Goal: Complete application form: Complete application form

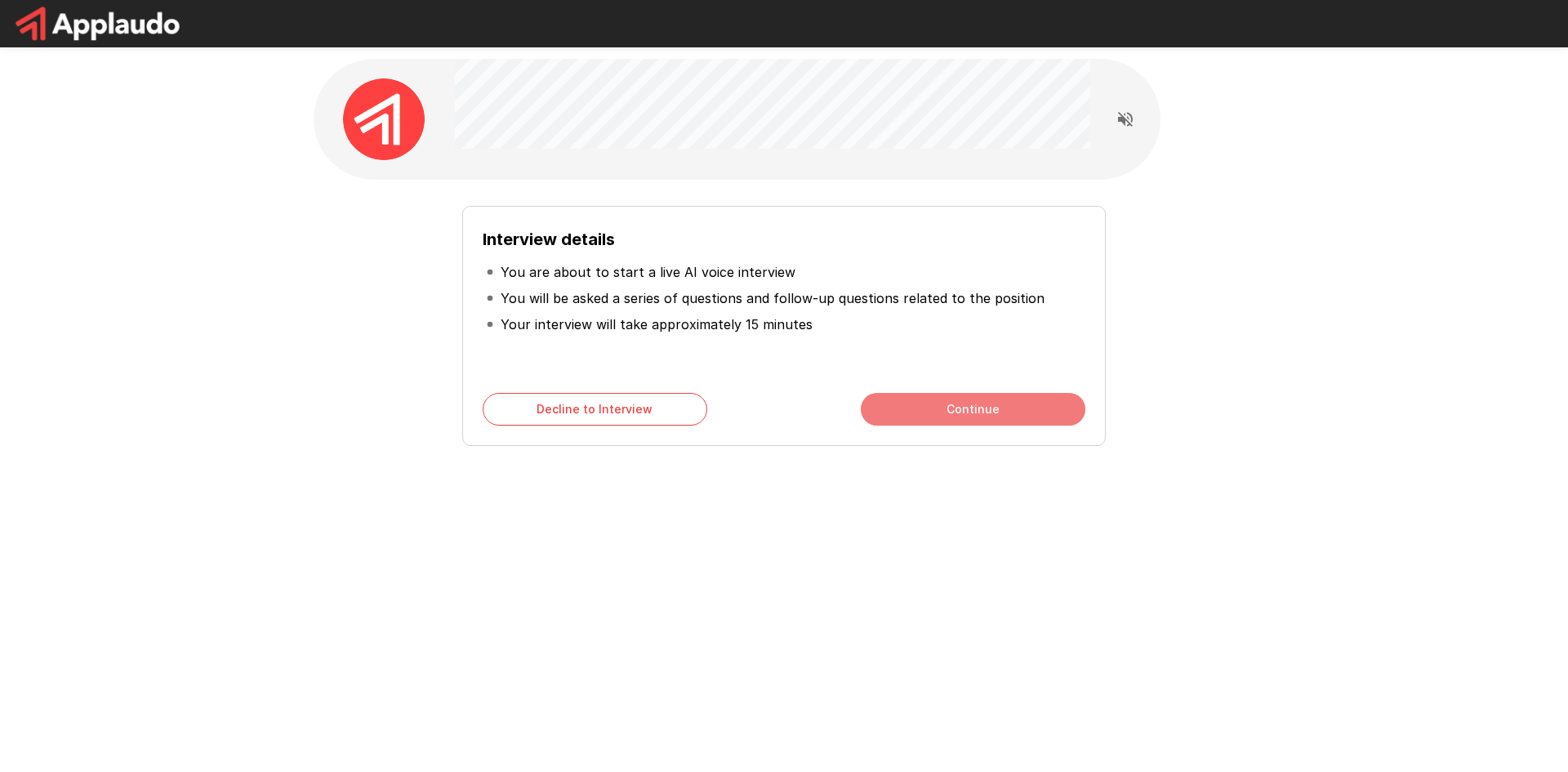
click at [979, 413] on button "Continue" at bounding box center [974, 408] width 225 height 33
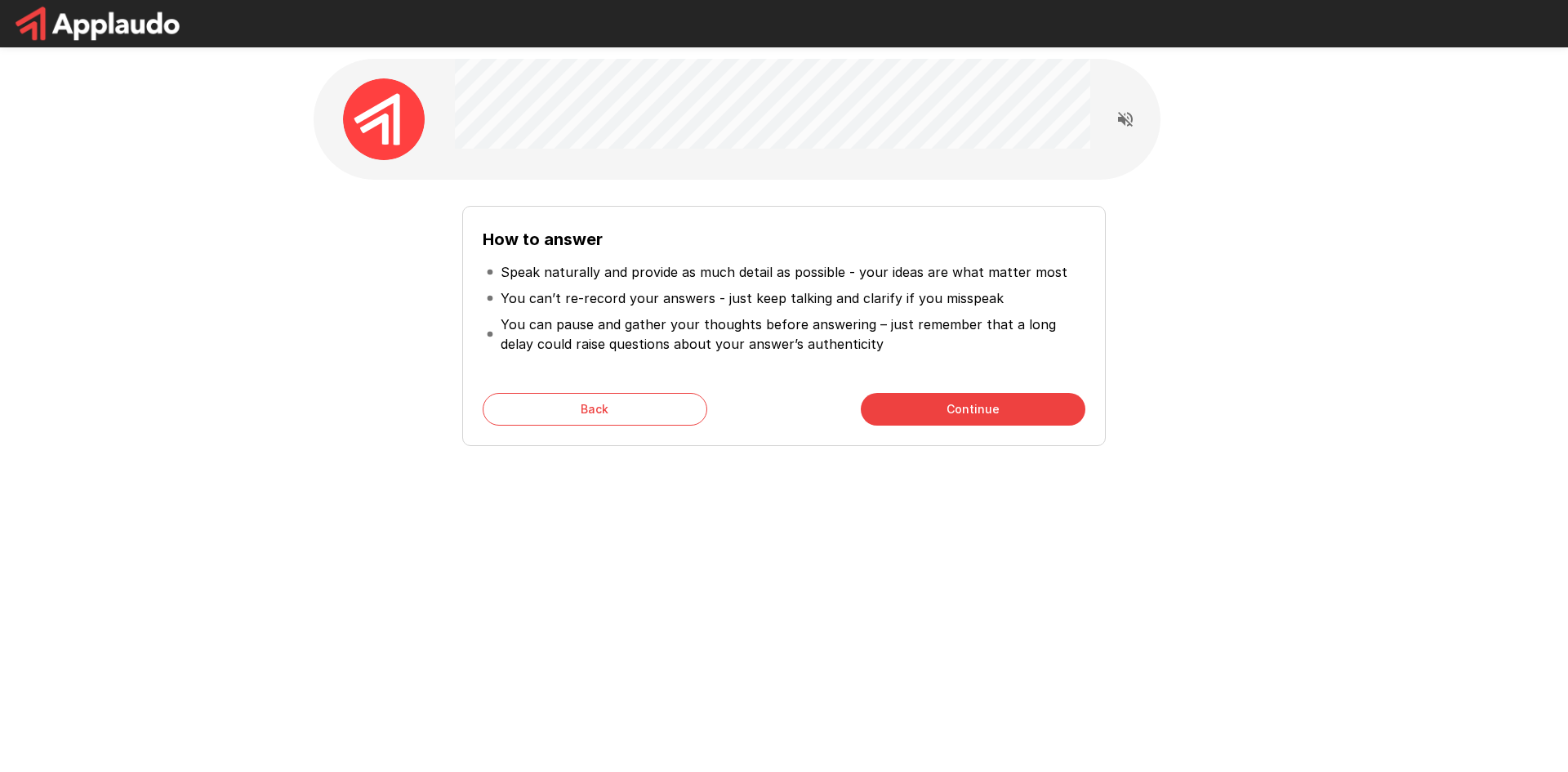
click at [1017, 417] on button "Continue" at bounding box center [974, 408] width 225 height 33
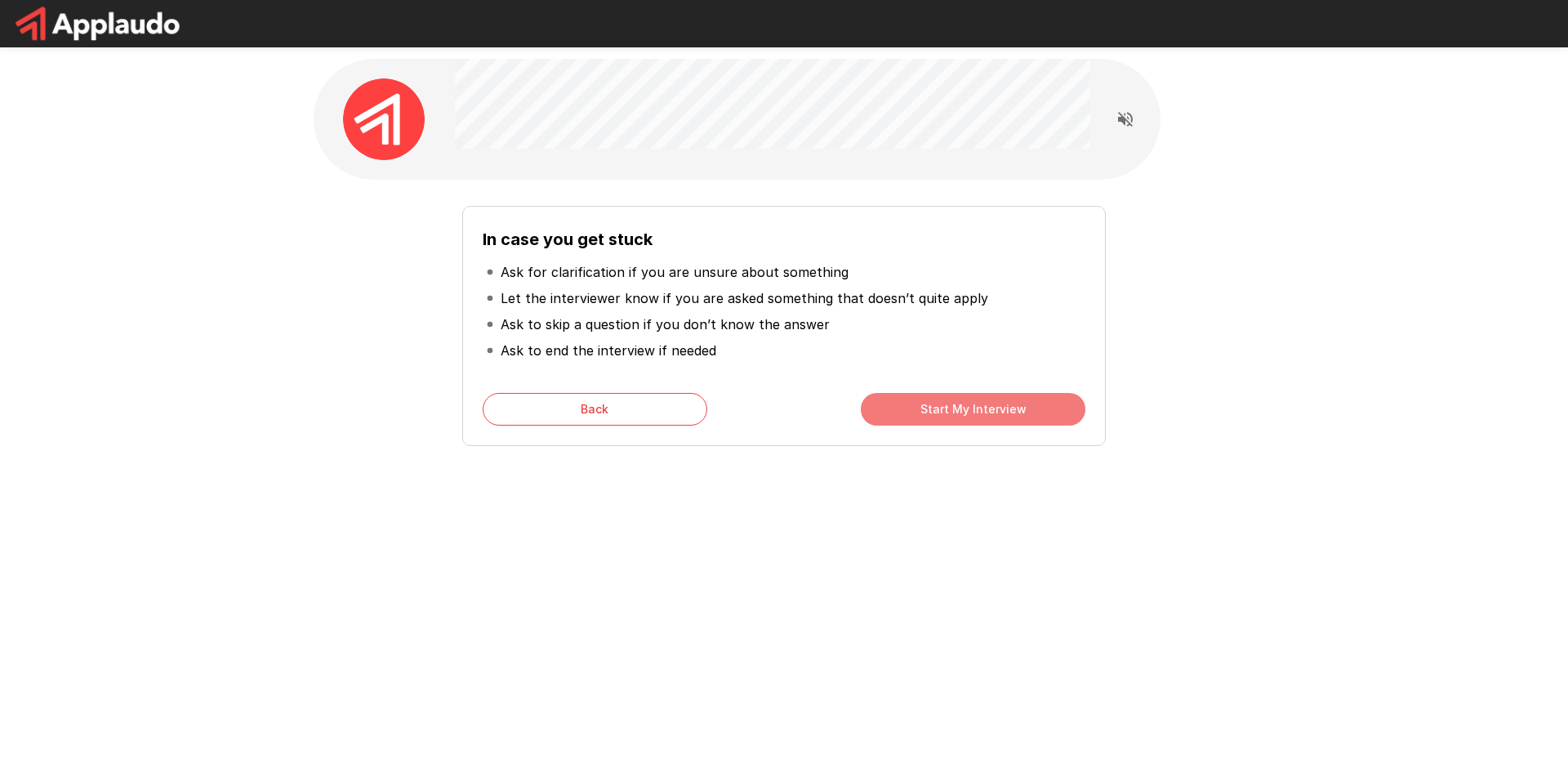
click at [919, 417] on button "Start My Interview" at bounding box center [974, 408] width 225 height 33
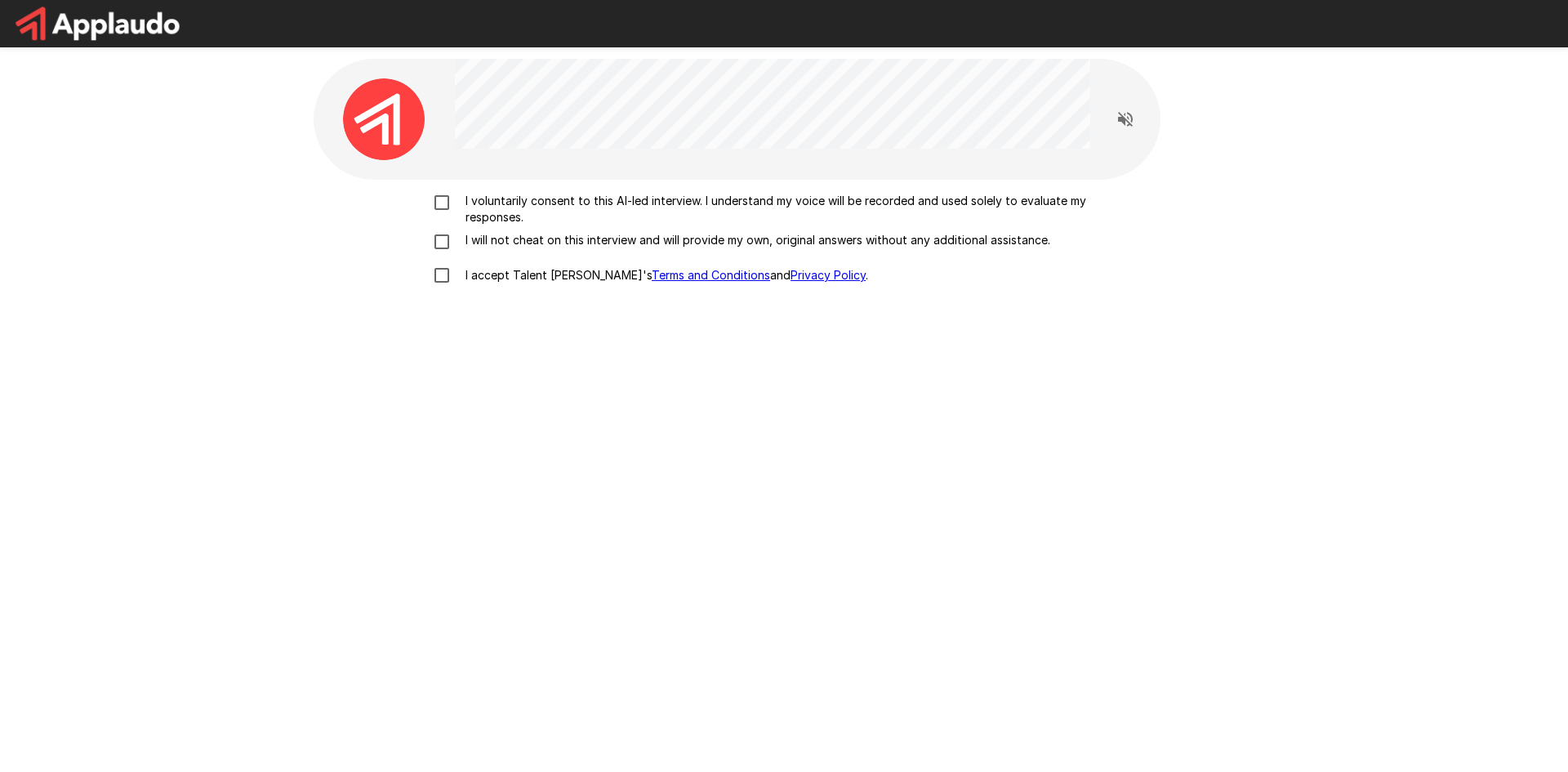
drag, startPoint x: 594, startPoint y: 207, endPoint x: 604, endPoint y: 249, distance: 43.2
click at [594, 207] on p "I voluntarily consent to this AI-led interview. I understand my voice will be r…" at bounding box center [802, 208] width 684 height 33
click at [575, 245] on p "I will not cheat on this interview and will provide my own, original answers wi…" at bounding box center [755, 240] width 591 height 17
click at [521, 282] on p "I accept Talent Llama's Terms and Conditions and Privacy Policy ." at bounding box center [664, 275] width 409 height 17
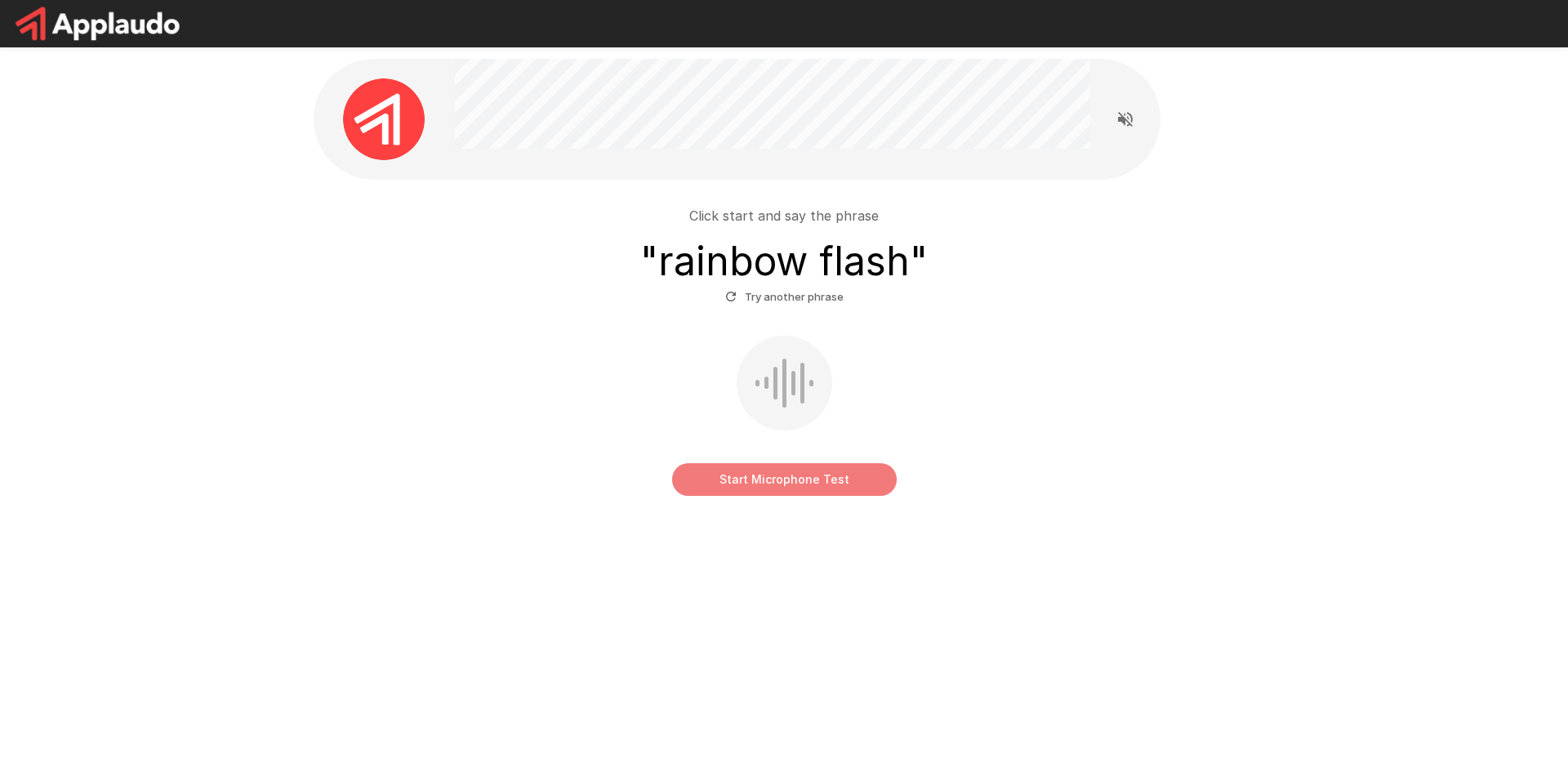
click at [811, 487] on button "Start Microphone Test" at bounding box center [785, 479] width 225 height 33
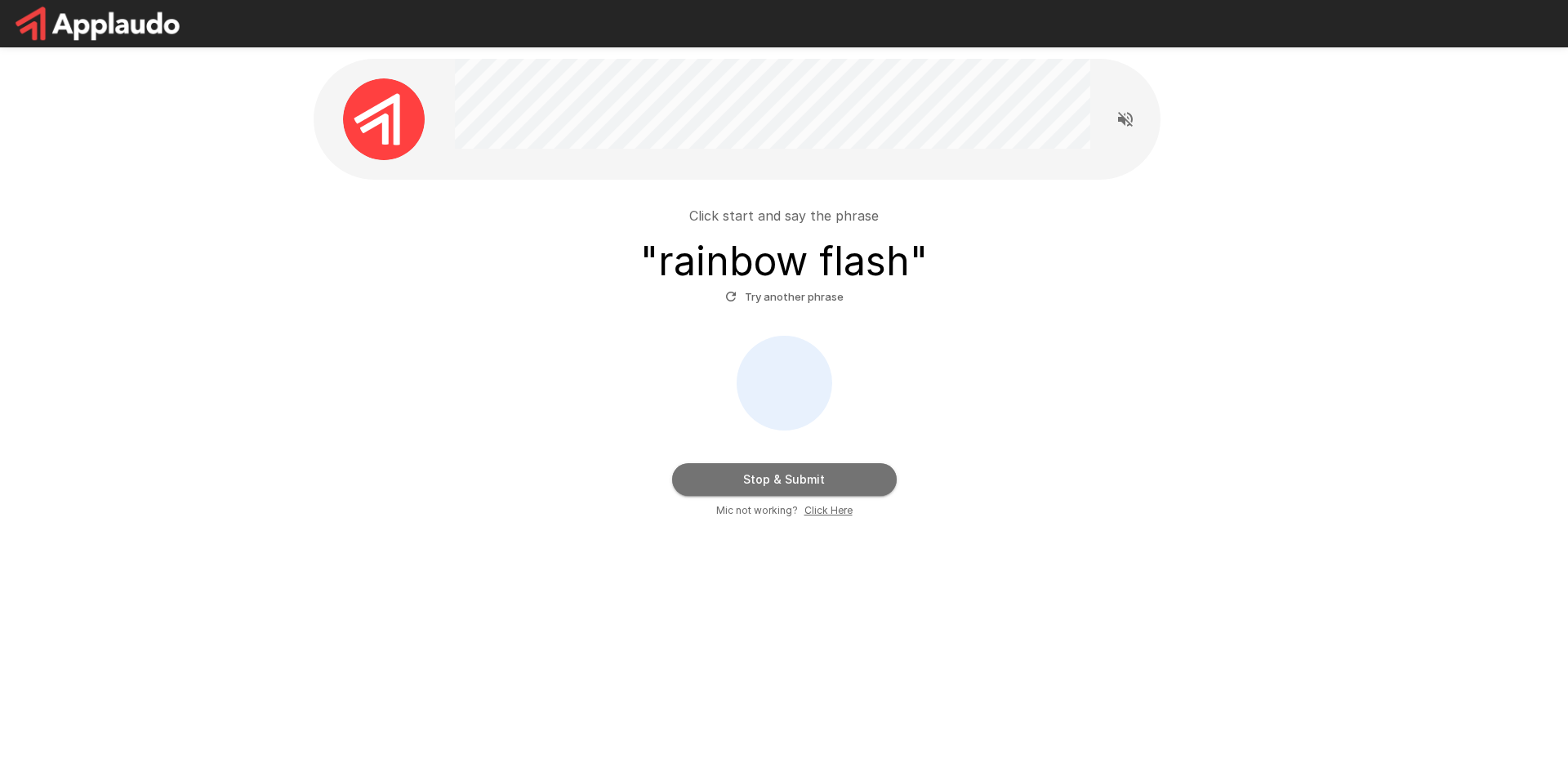
click at [788, 476] on button "Stop & Submit" at bounding box center [785, 479] width 225 height 33
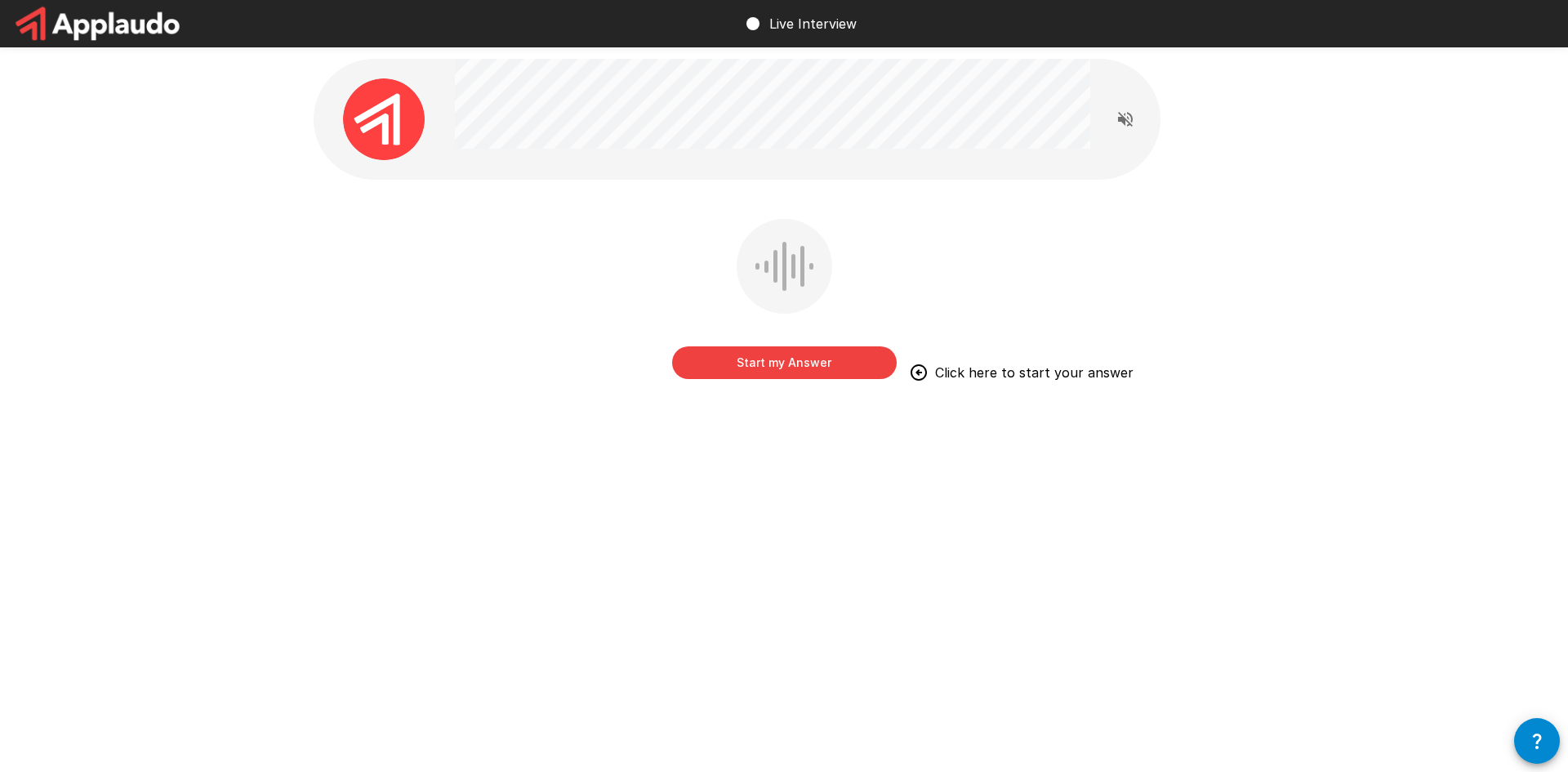
click at [793, 356] on button "Start my Answer" at bounding box center [785, 362] width 225 height 33
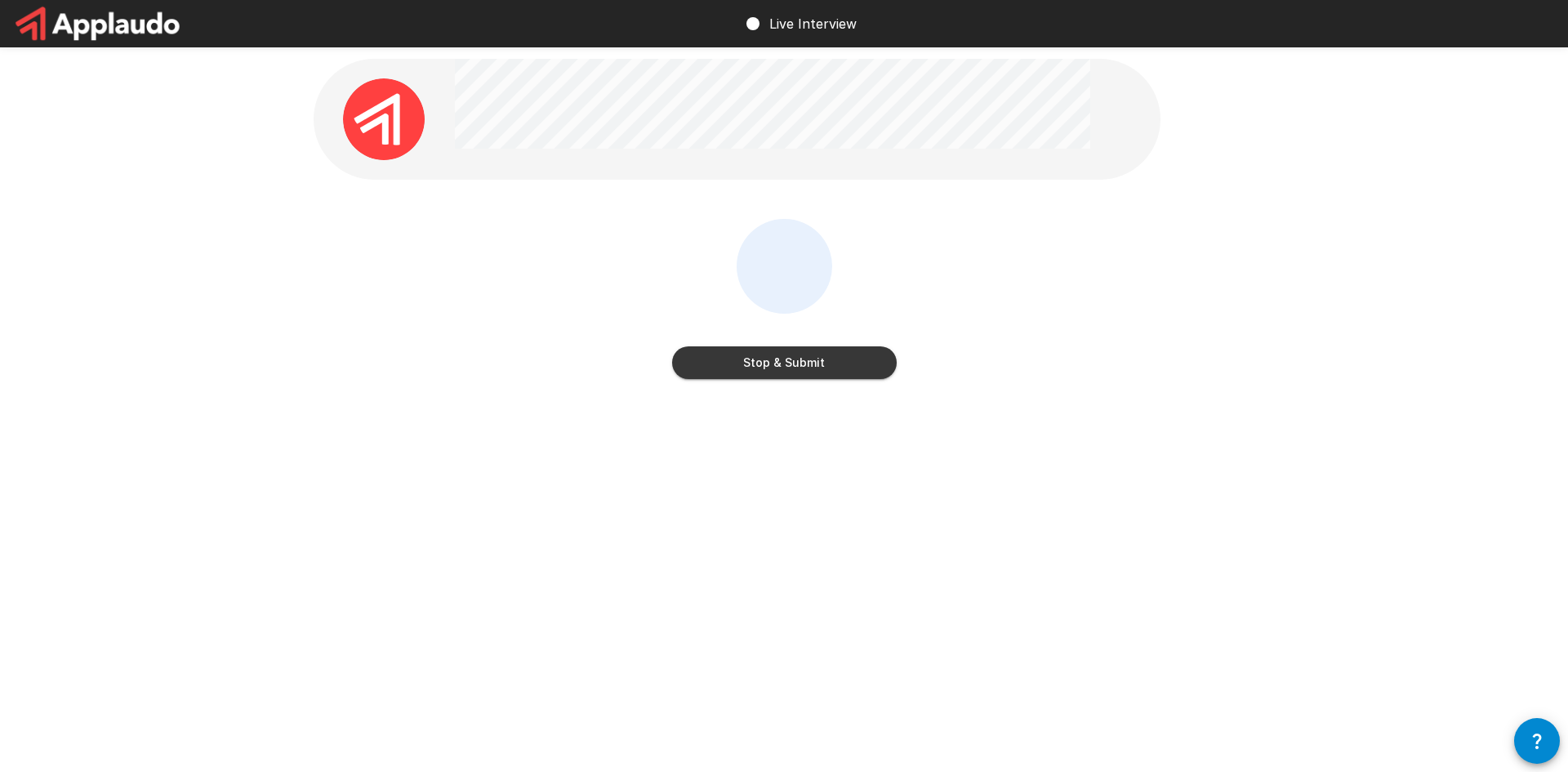
click at [804, 366] on button "Stop & Submit" at bounding box center [785, 362] width 225 height 33
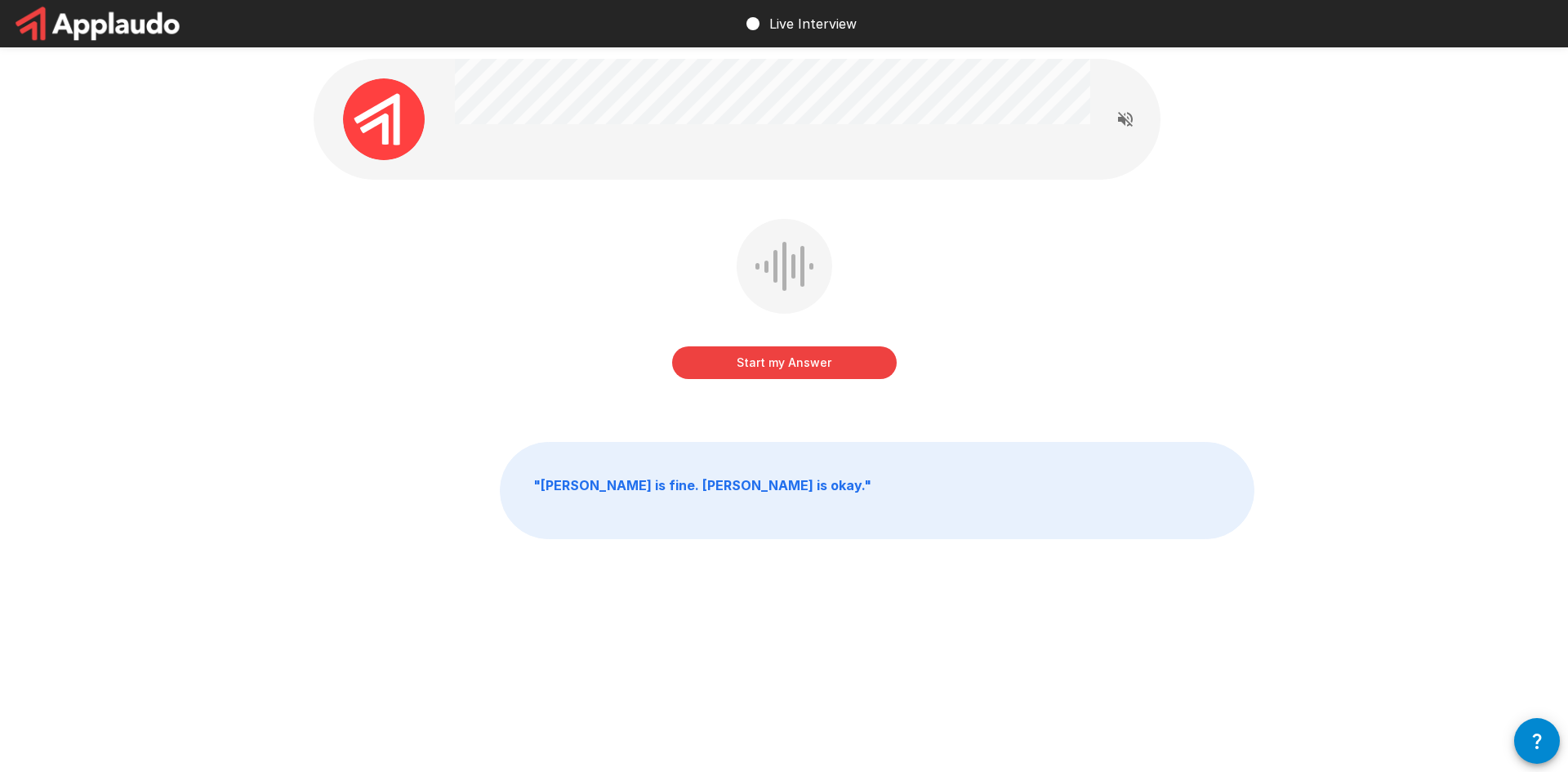
click at [775, 372] on button "Start my Answer" at bounding box center [785, 362] width 225 height 33
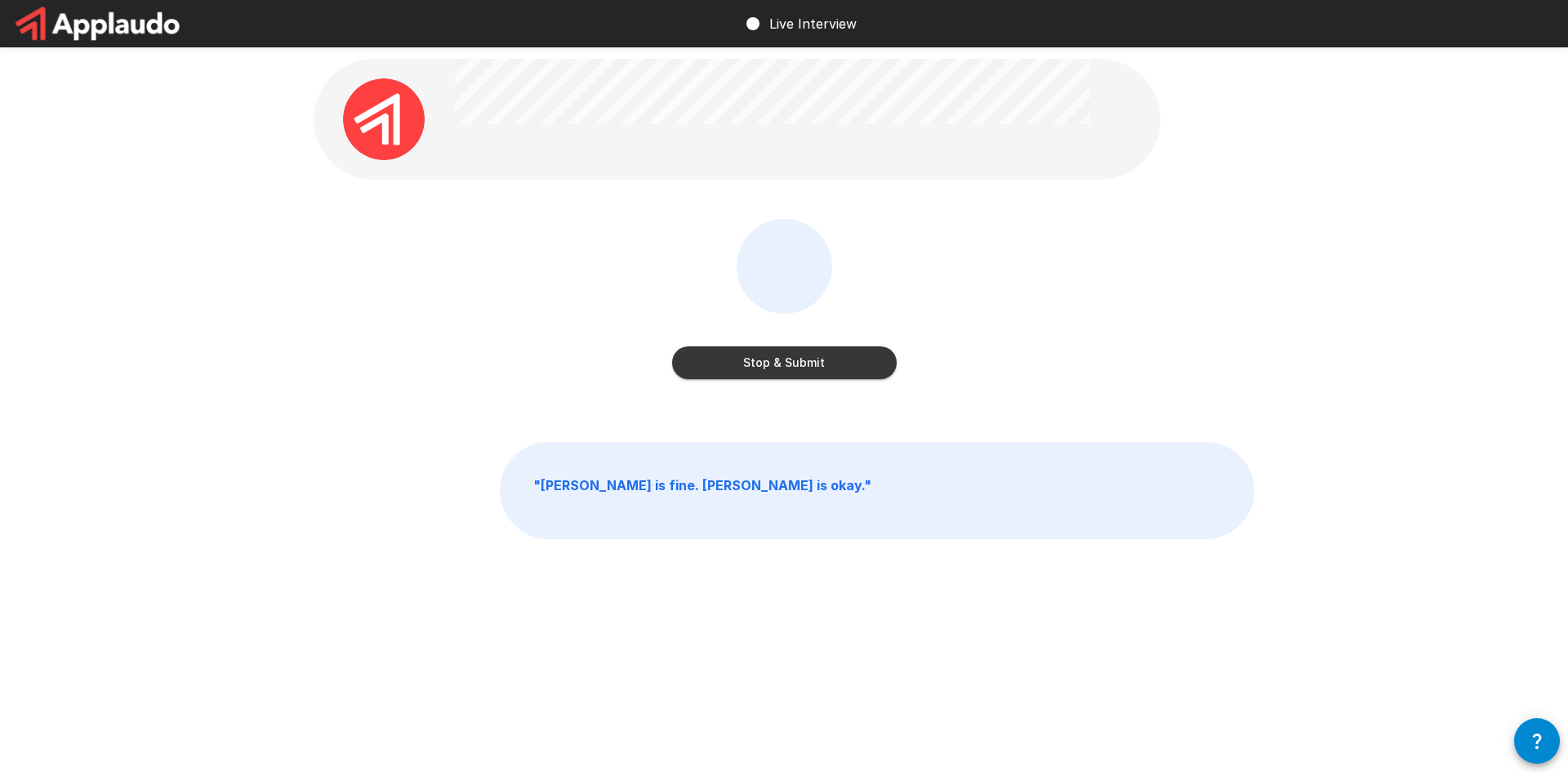
click at [794, 366] on button "Stop & Submit" at bounding box center [785, 362] width 225 height 33
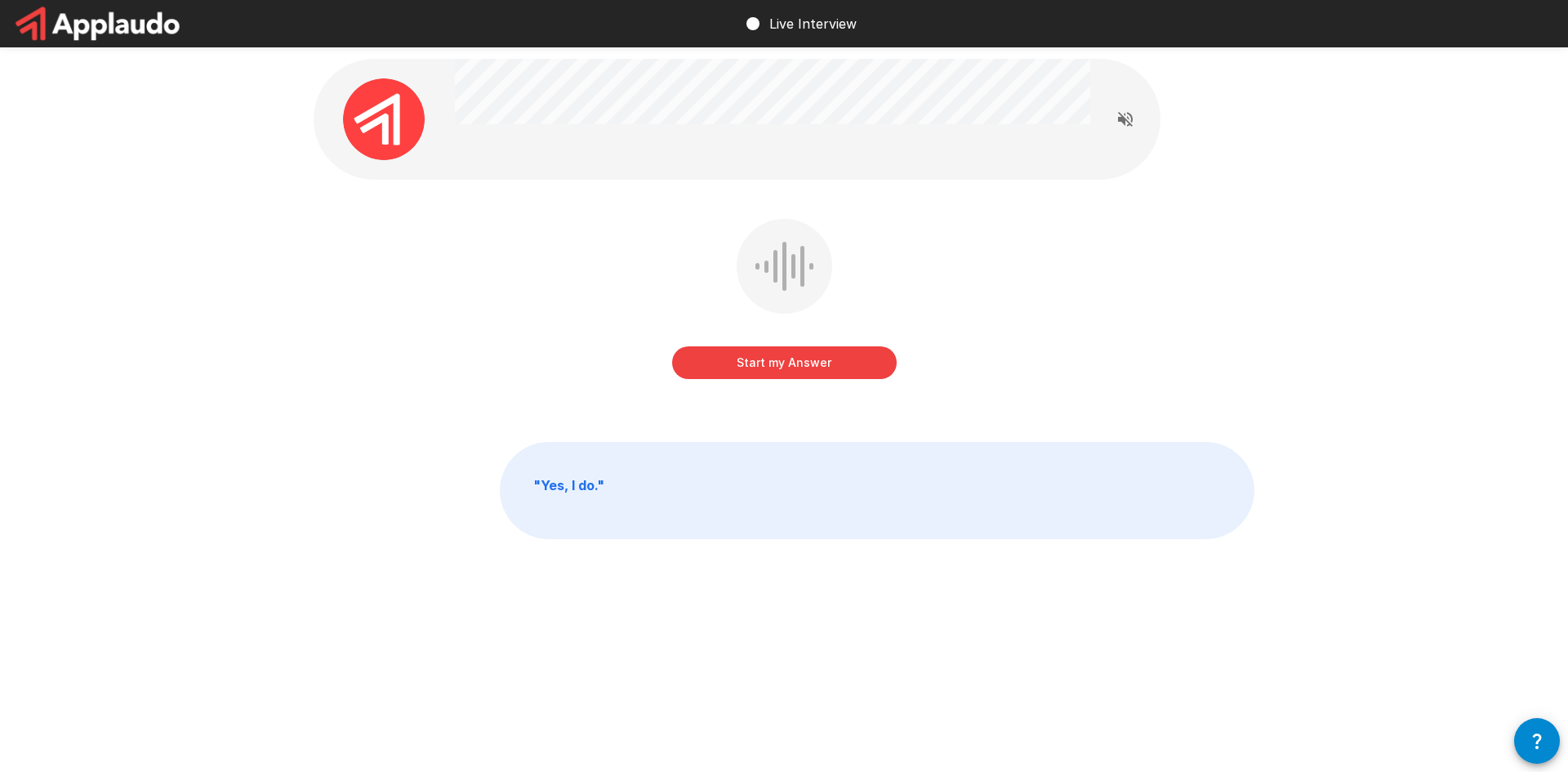
click at [762, 365] on button "Start my Answer" at bounding box center [785, 362] width 225 height 33
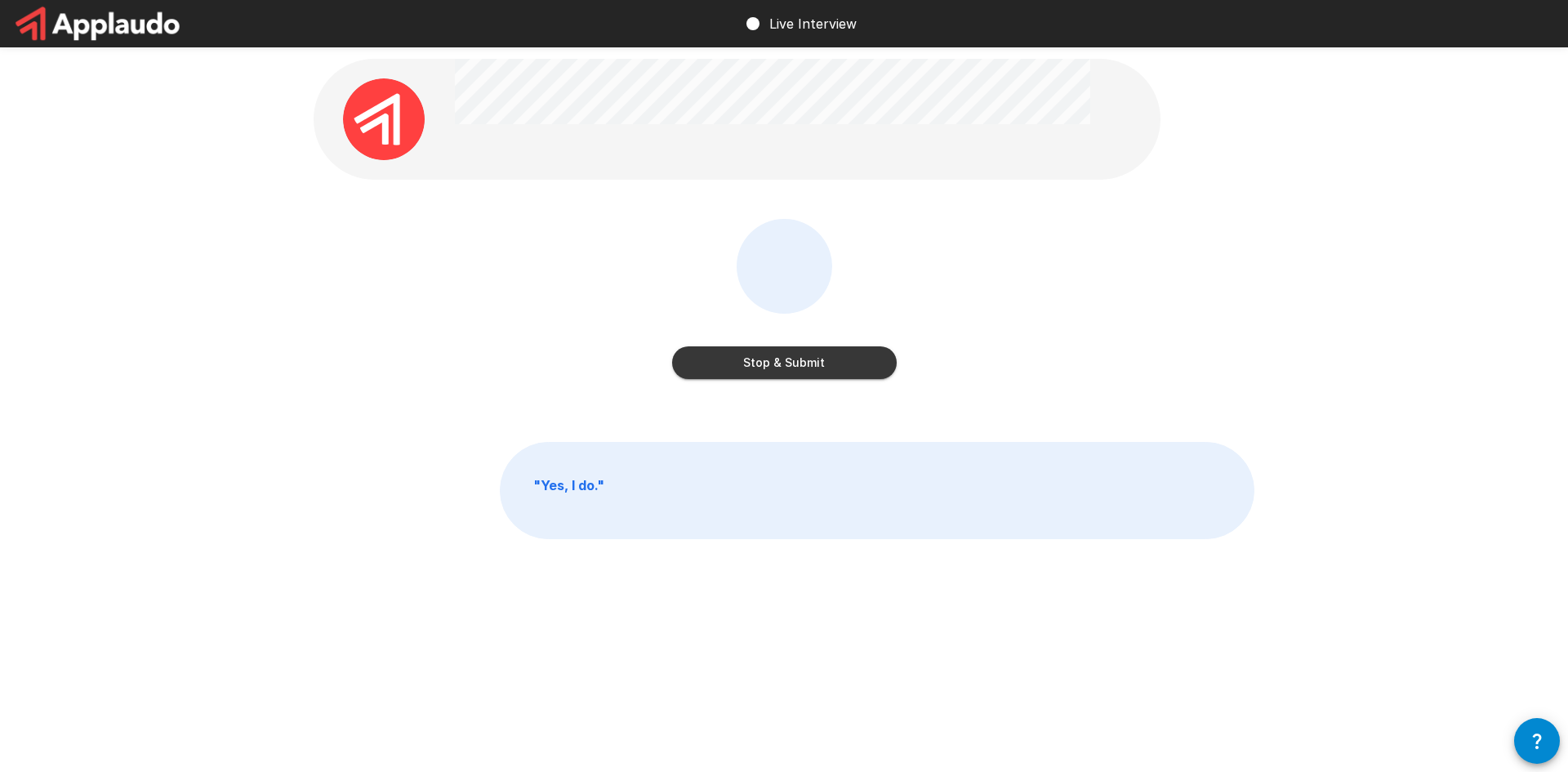
click at [796, 363] on button "Stop & Submit" at bounding box center [785, 362] width 225 height 33
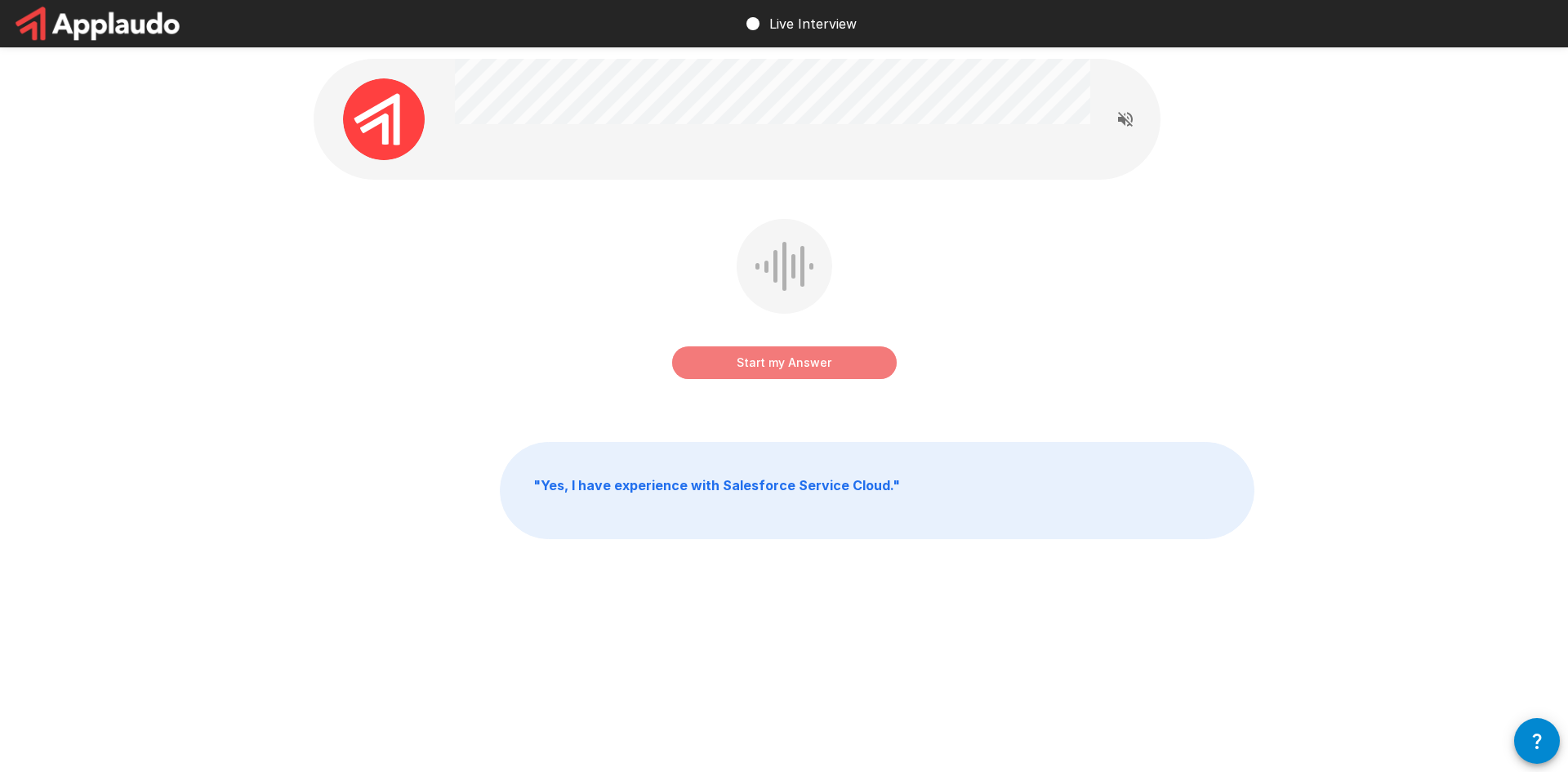
click at [788, 364] on button "Start my Answer" at bounding box center [785, 362] width 225 height 33
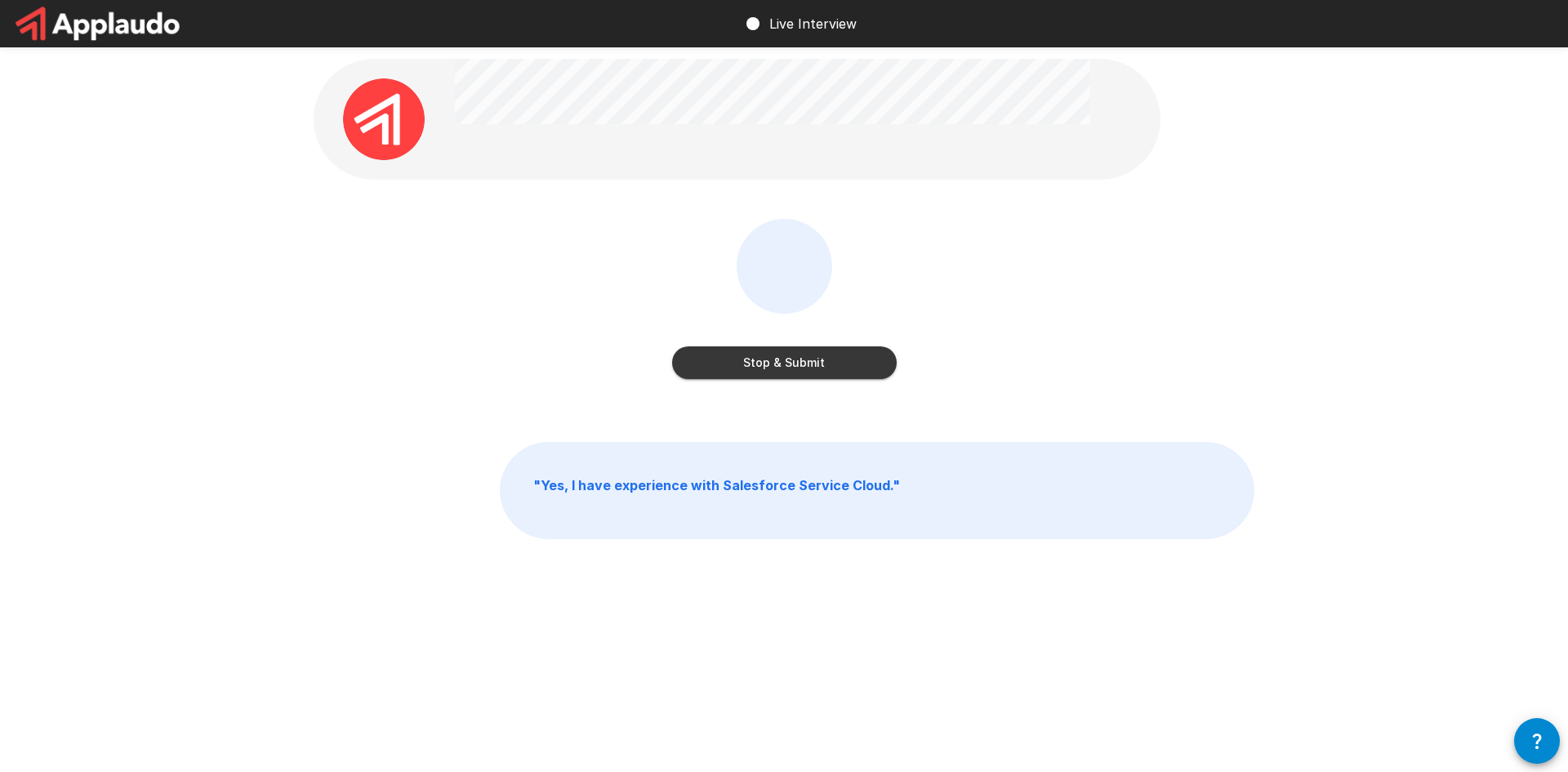
click at [790, 370] on button "Stop & Submit" at bounding box center [785, 362] width 225 height 33
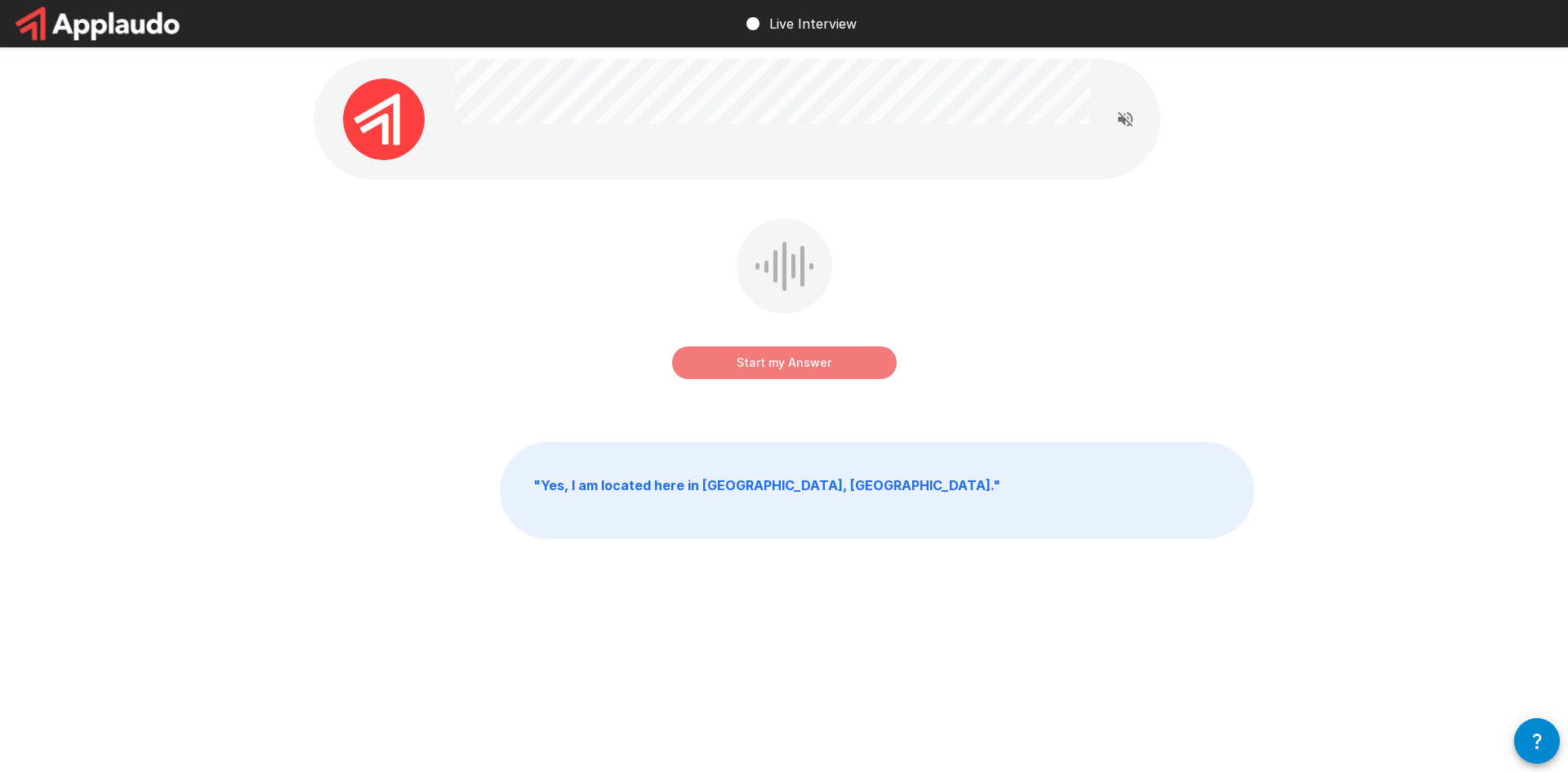
click at [778, 362] on button "Start my Answer" at bounding box center [785, 362] width 225 height 33
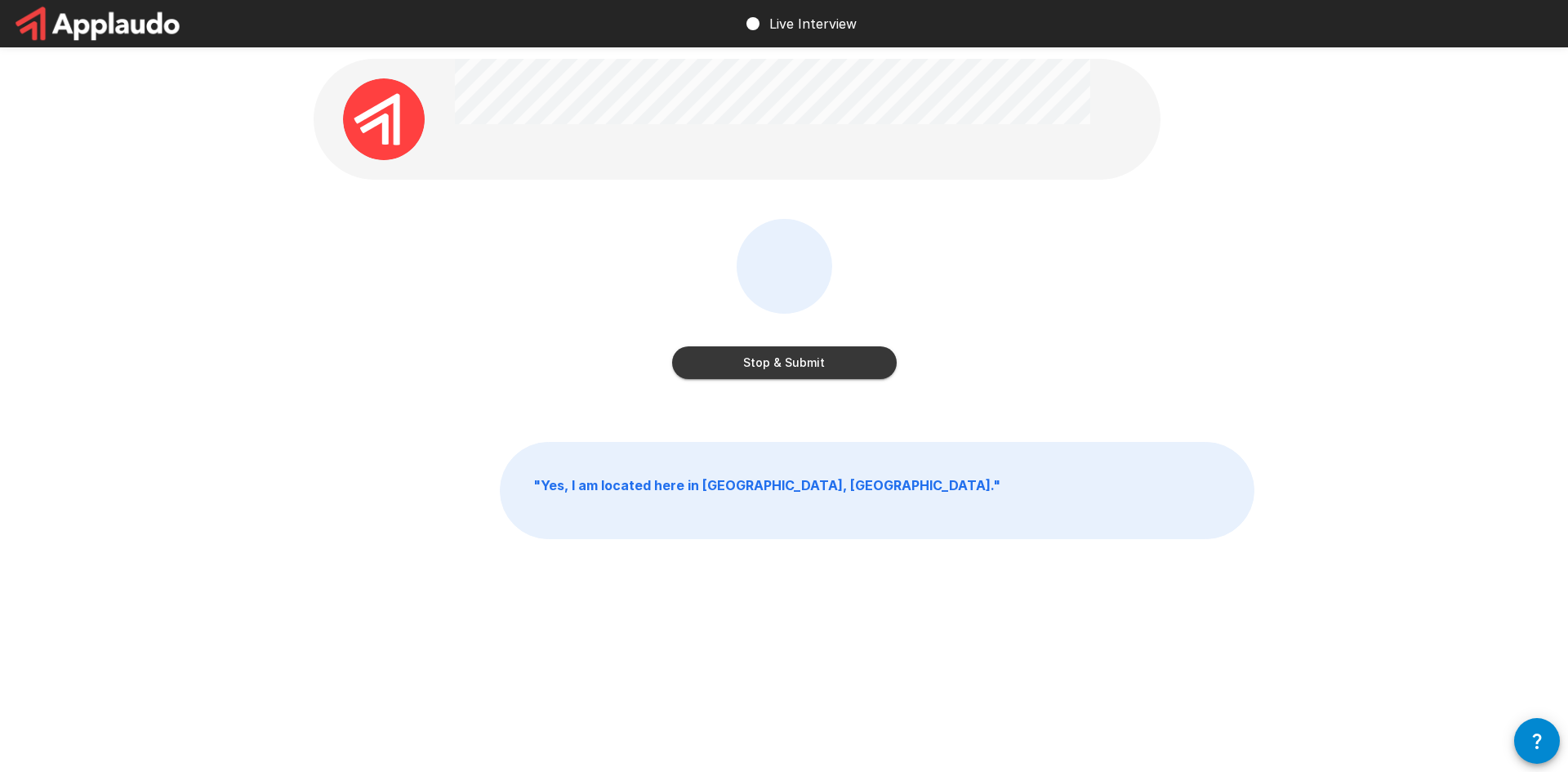
click at [795, 366] on button "Stop & Submit" at bounding box center [785, 362] width 225 height 33
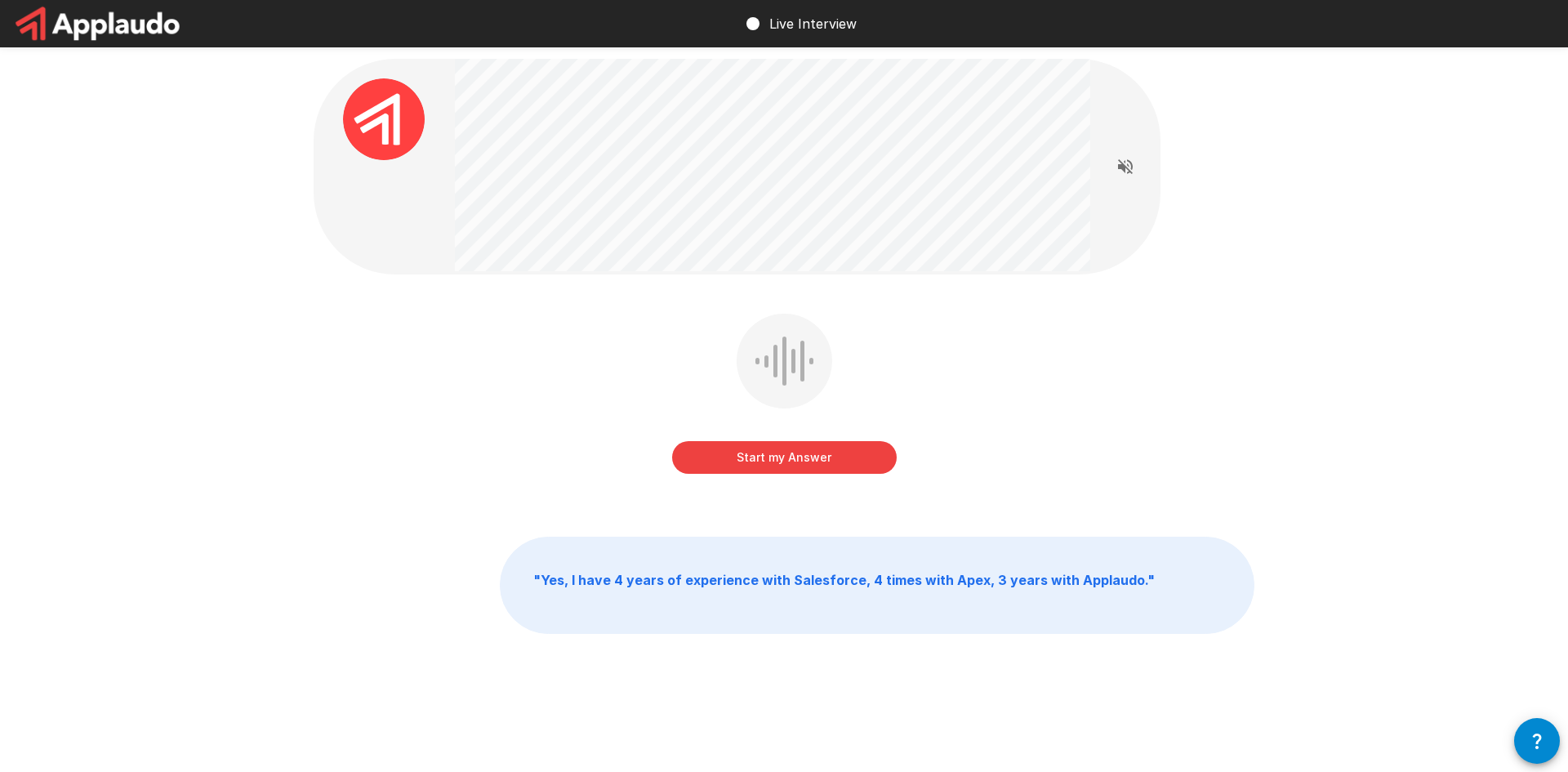
click at [1521, 730] on button "button" at bounding box center [1536, 740] width 46 height 46
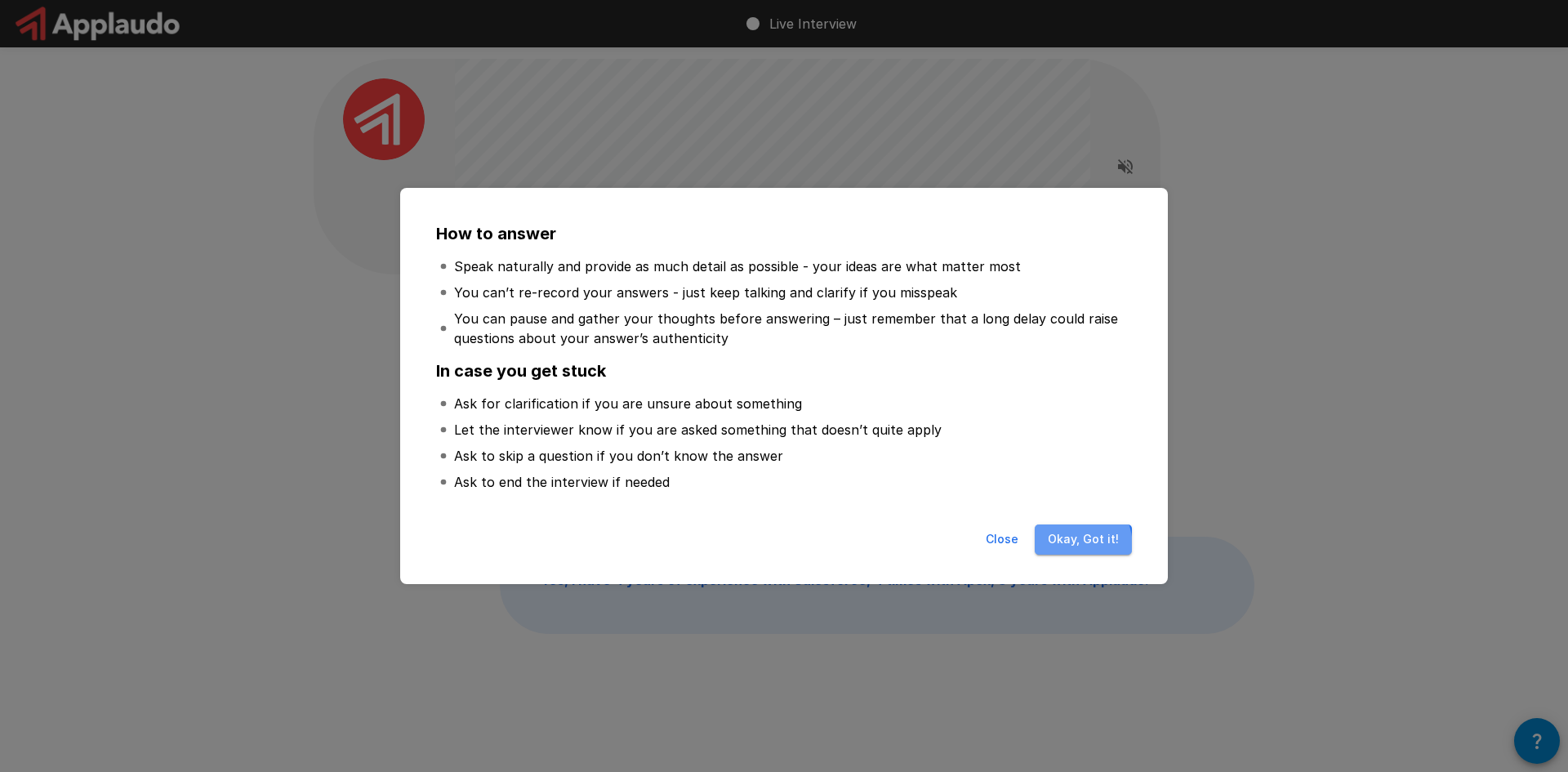
click at [1065, 547] on button "Okay, Got it!" at bounding box center [1083, 539] width 98 height 30
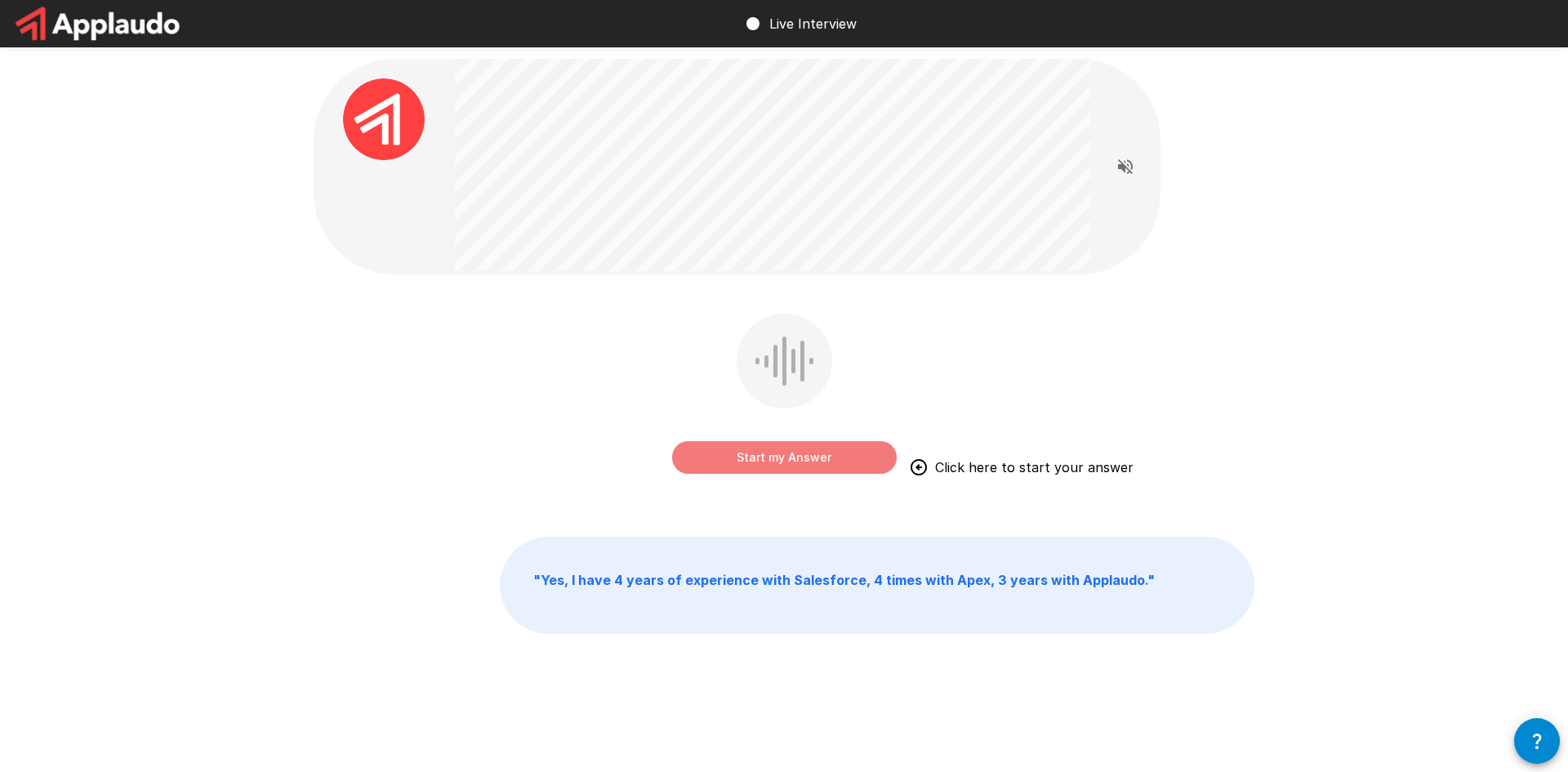
click at [771, 468] on button "Start my Answer" at bounding box center [785, 457] width 225 height 33
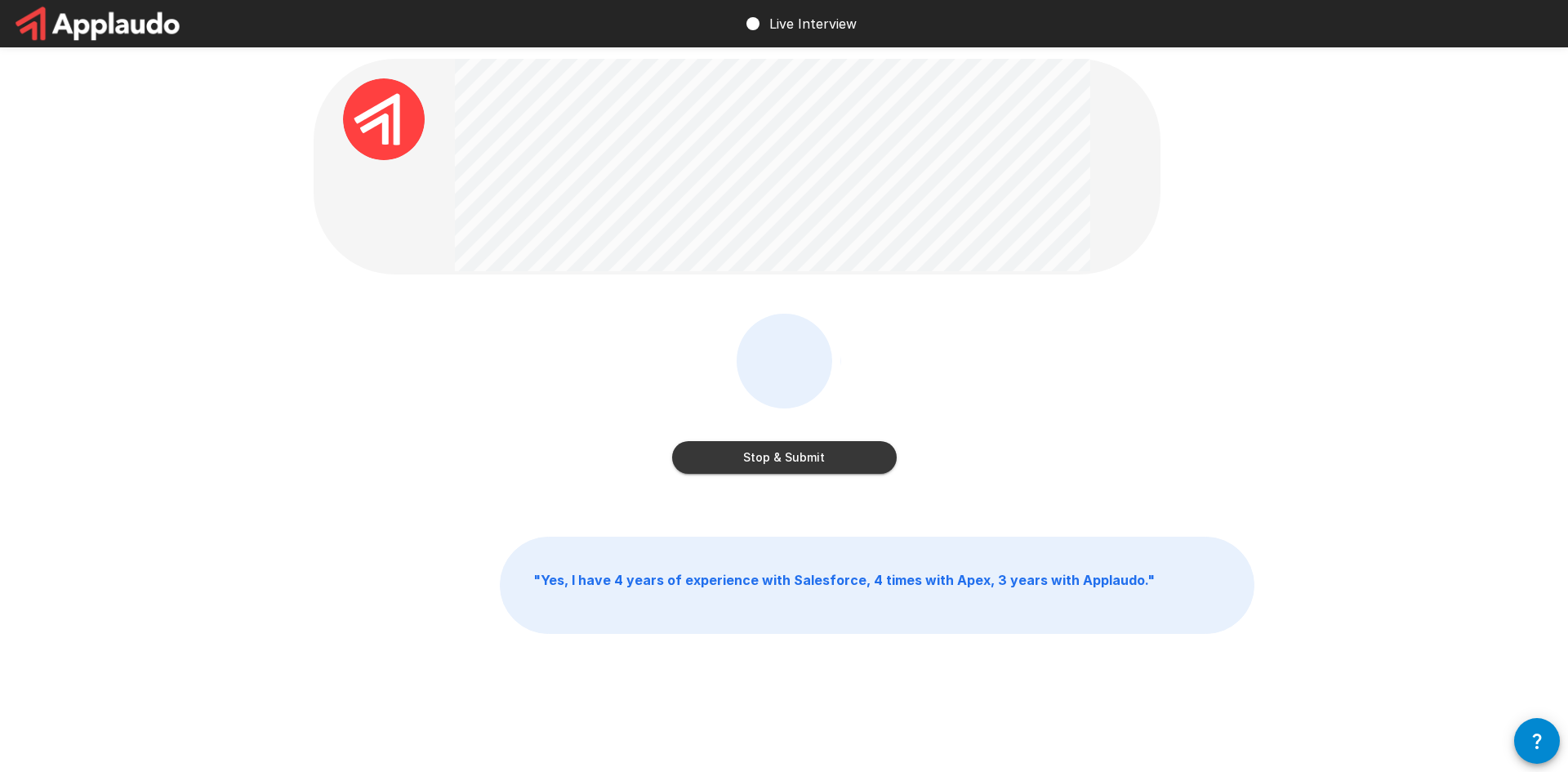
click at [756, 459] on button "Stop & Submit" at bounding box center [785, 457] width 225 height 33
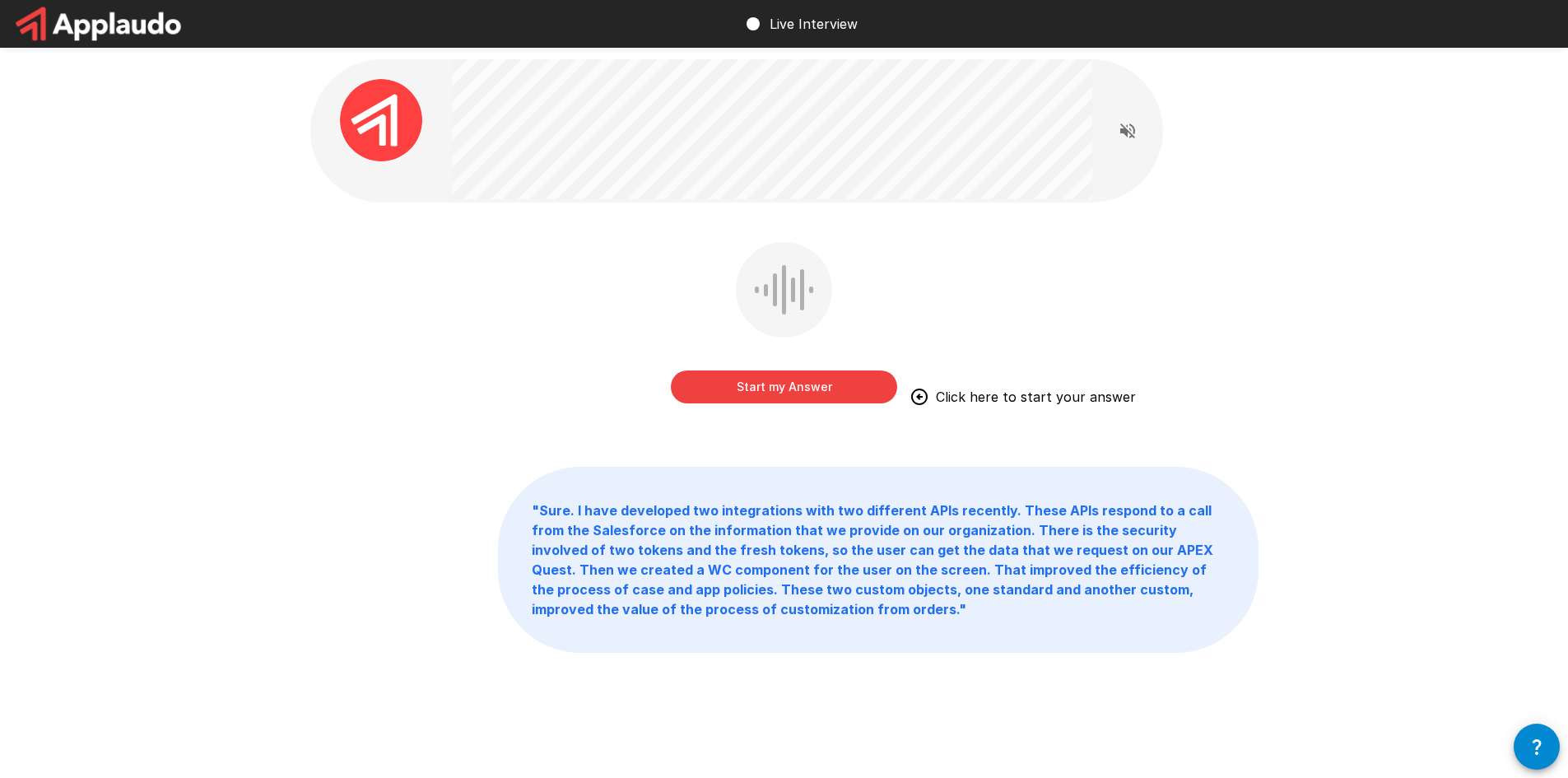
click at [709, 389] on button "Start my Answer" at bounding box center [784, 386] width 227 height 33
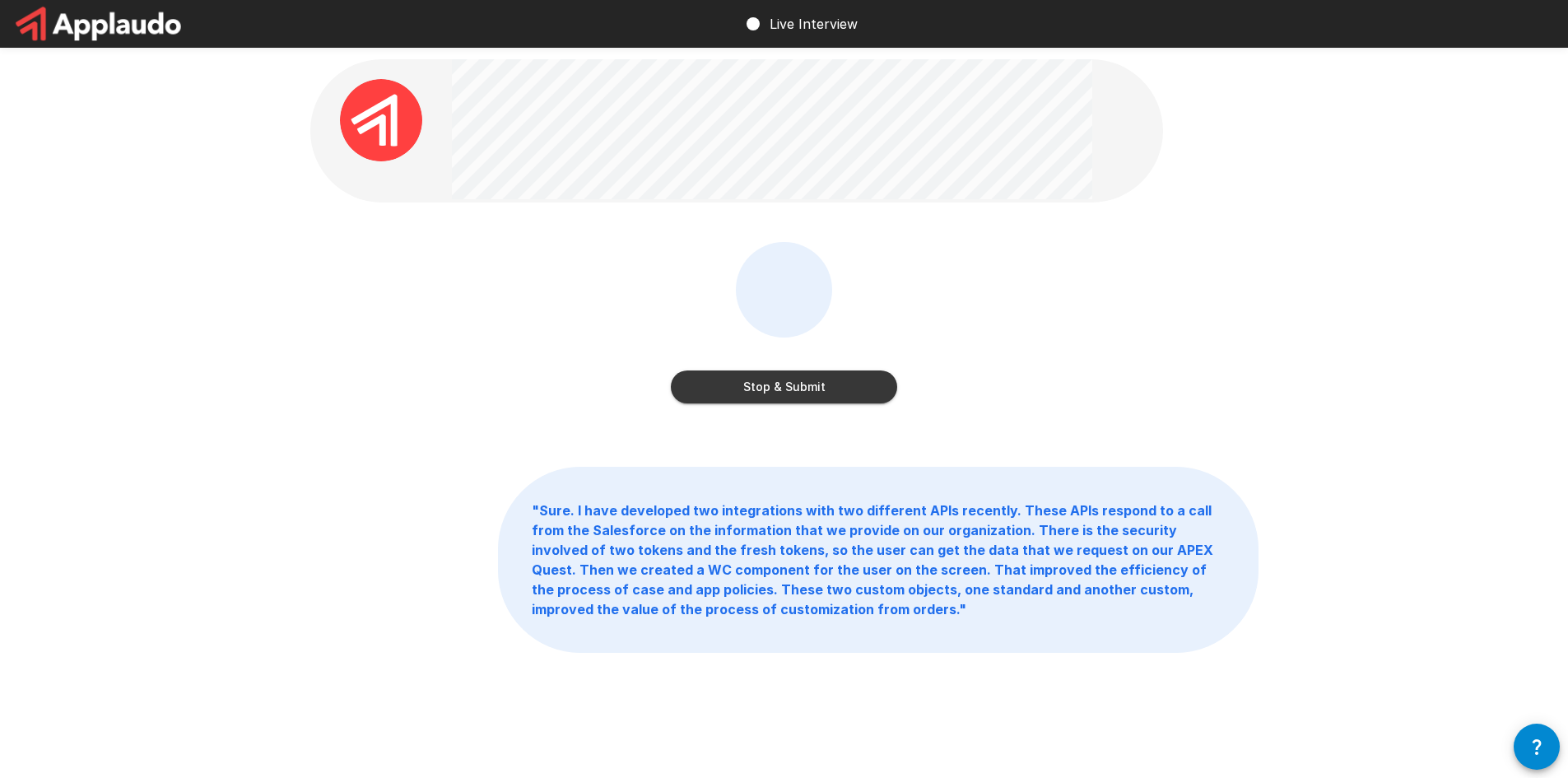
click at [839, 386] on button "Stop & Submit" at bounding box center [784, 386] width 227 height 33
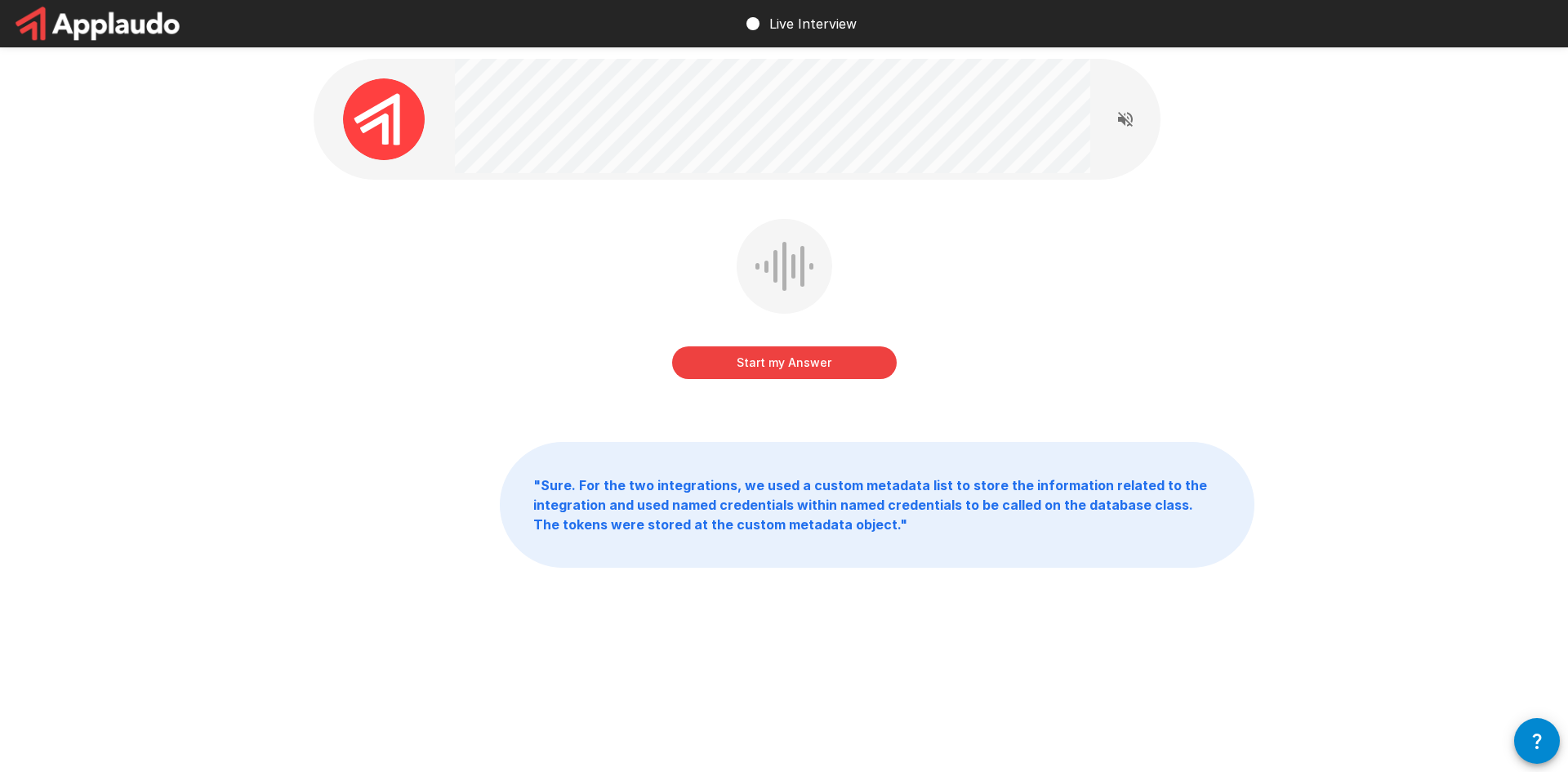
click at [787, 372] on button "Start my Answer" at bounding box center [785, 362] width 225 height 33
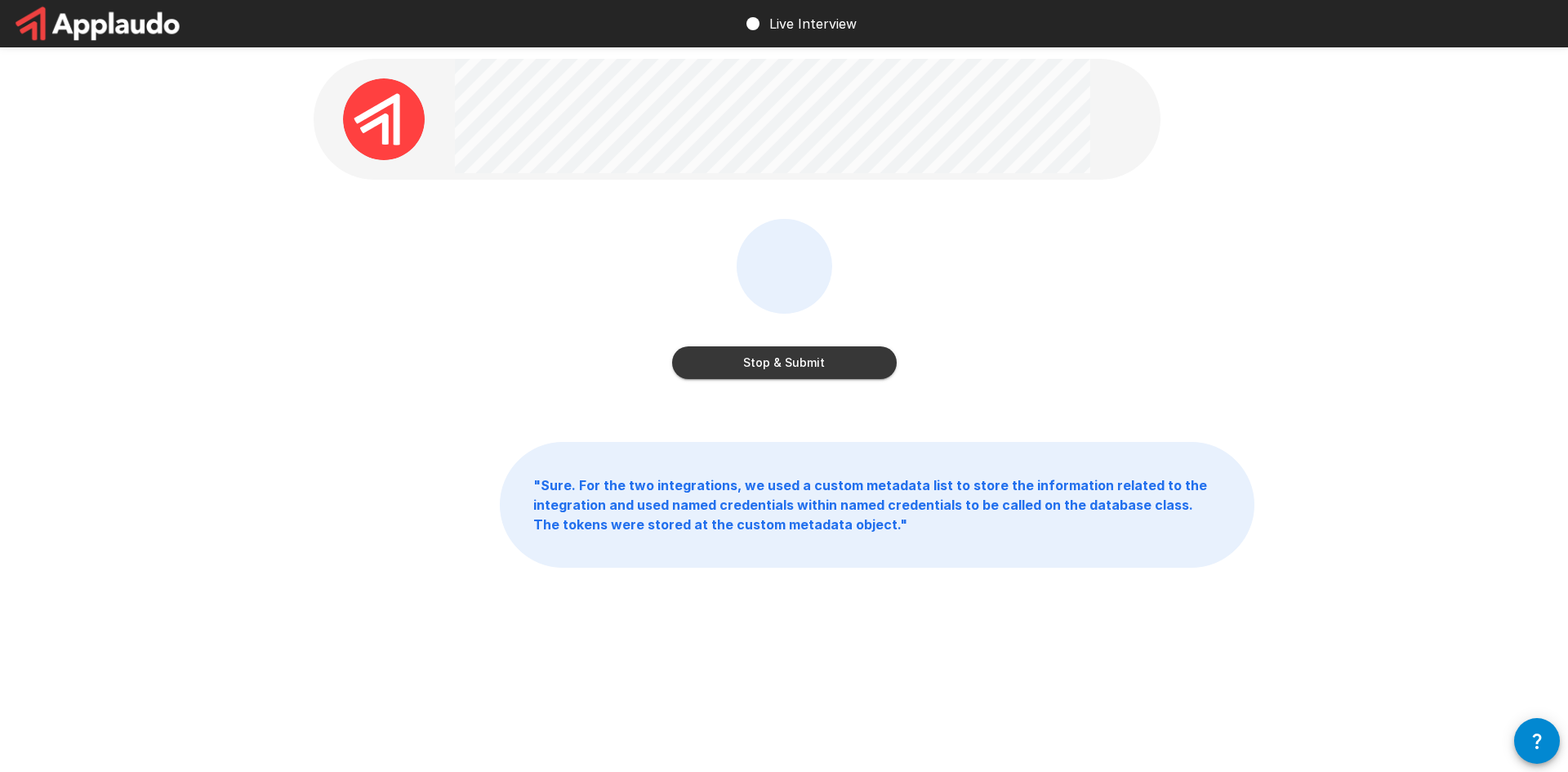
click at [785, 368] on button "Stop & Submit" at bounding box center [785, 362] width 225 height 33
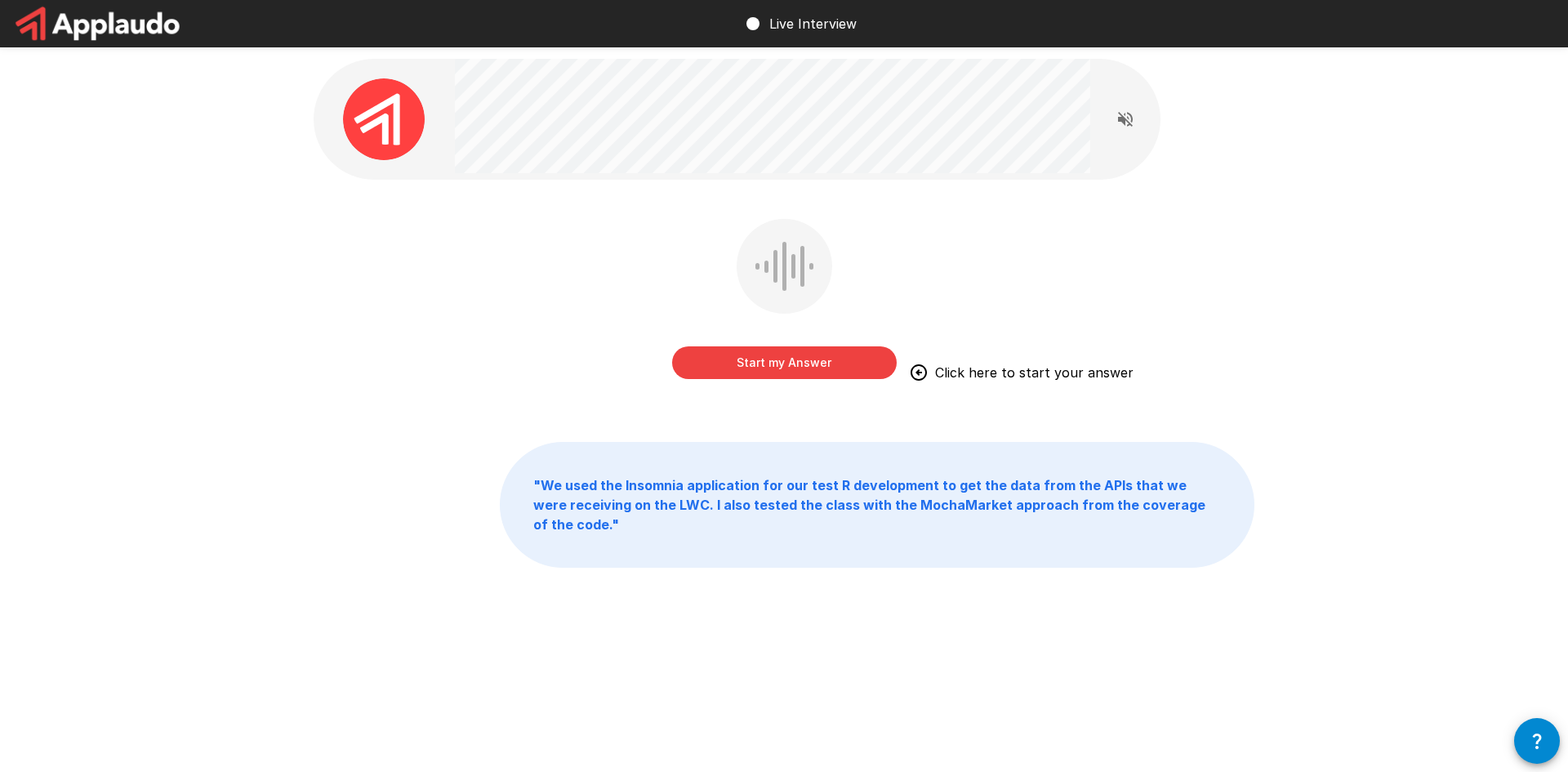
click at [784, 354] on button "Start my Answer" at bounding box center [785, 362] width 225 height 33
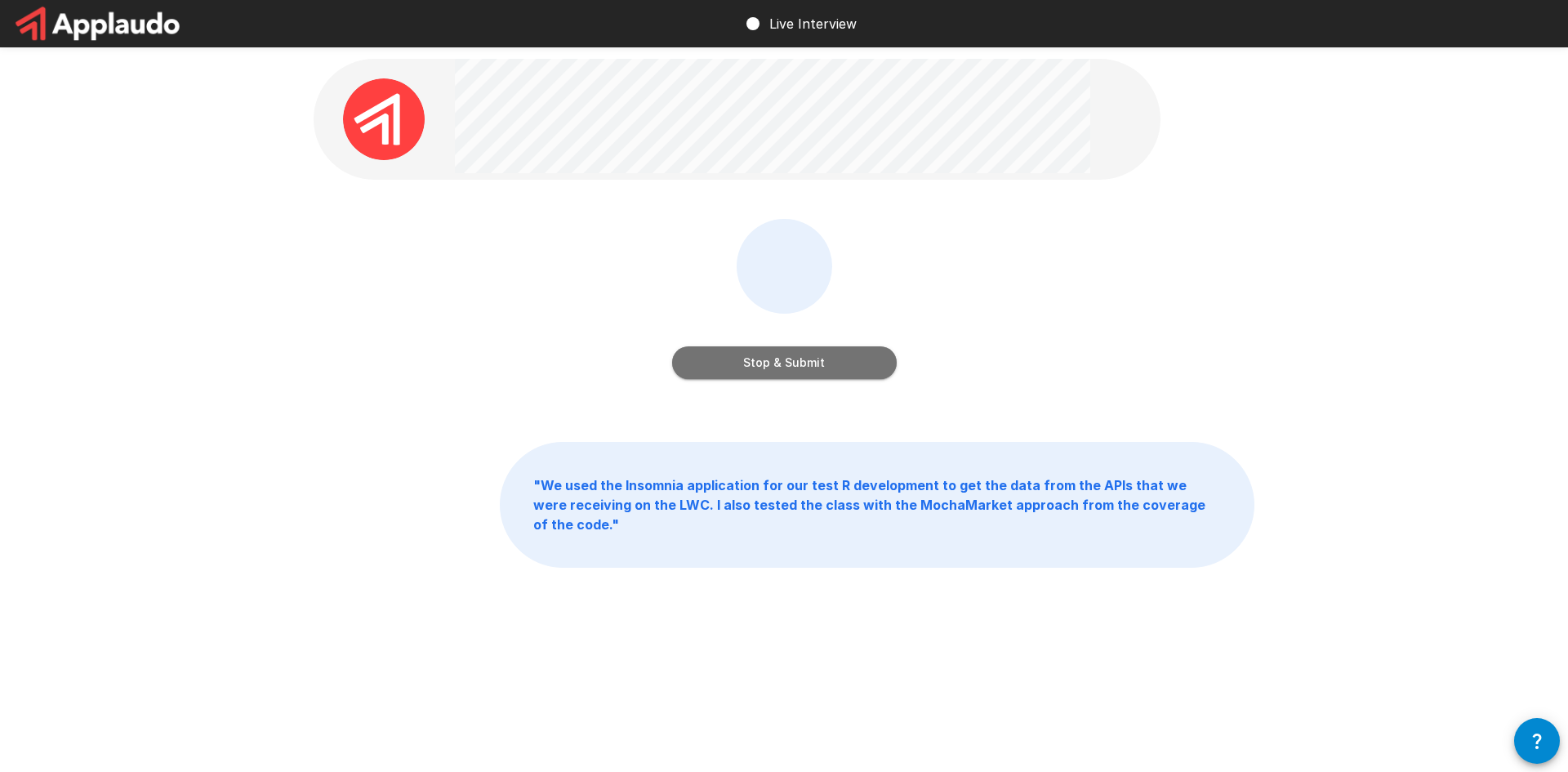
click at [791, 358] on button "Stop & Submit" at bounding box center [785, 362] width 225 height 33
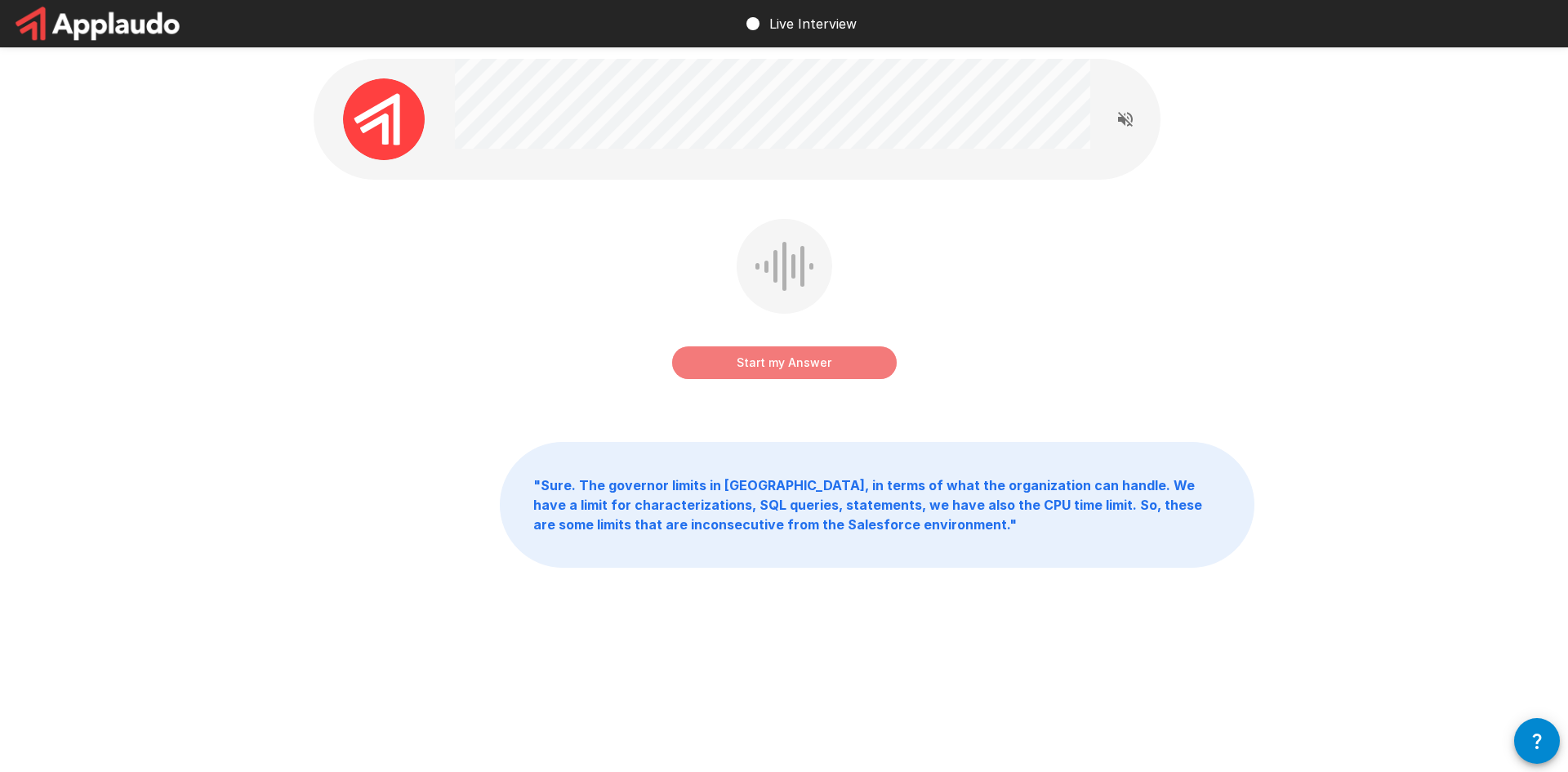
click at [797, 355] on button "Start my Answer" at bounding box center [785, 362] width 225 height 33
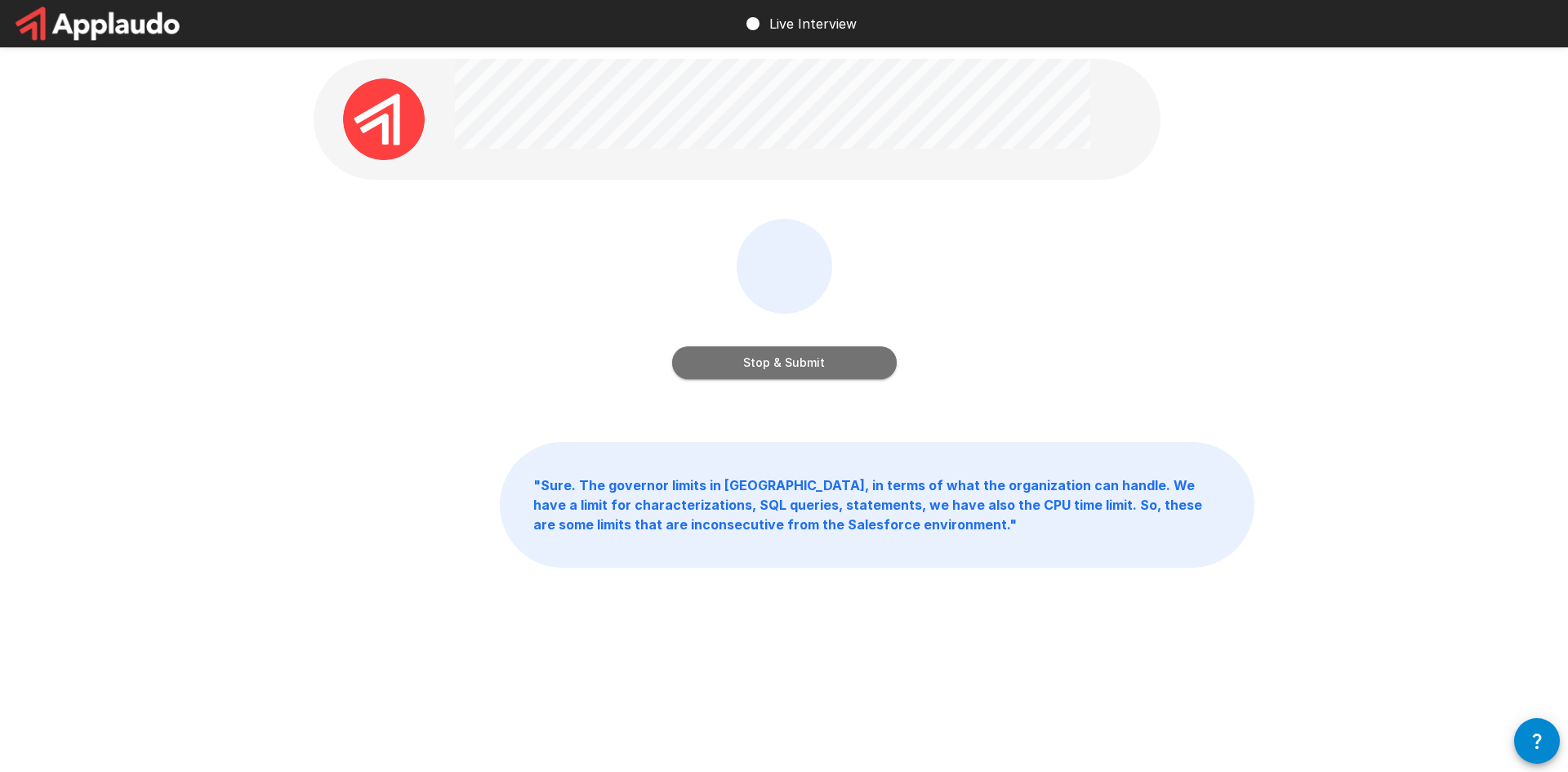
click at [823, 366] on button "Stop & Submit" at bounding box center [785, 362] width 225 height 33
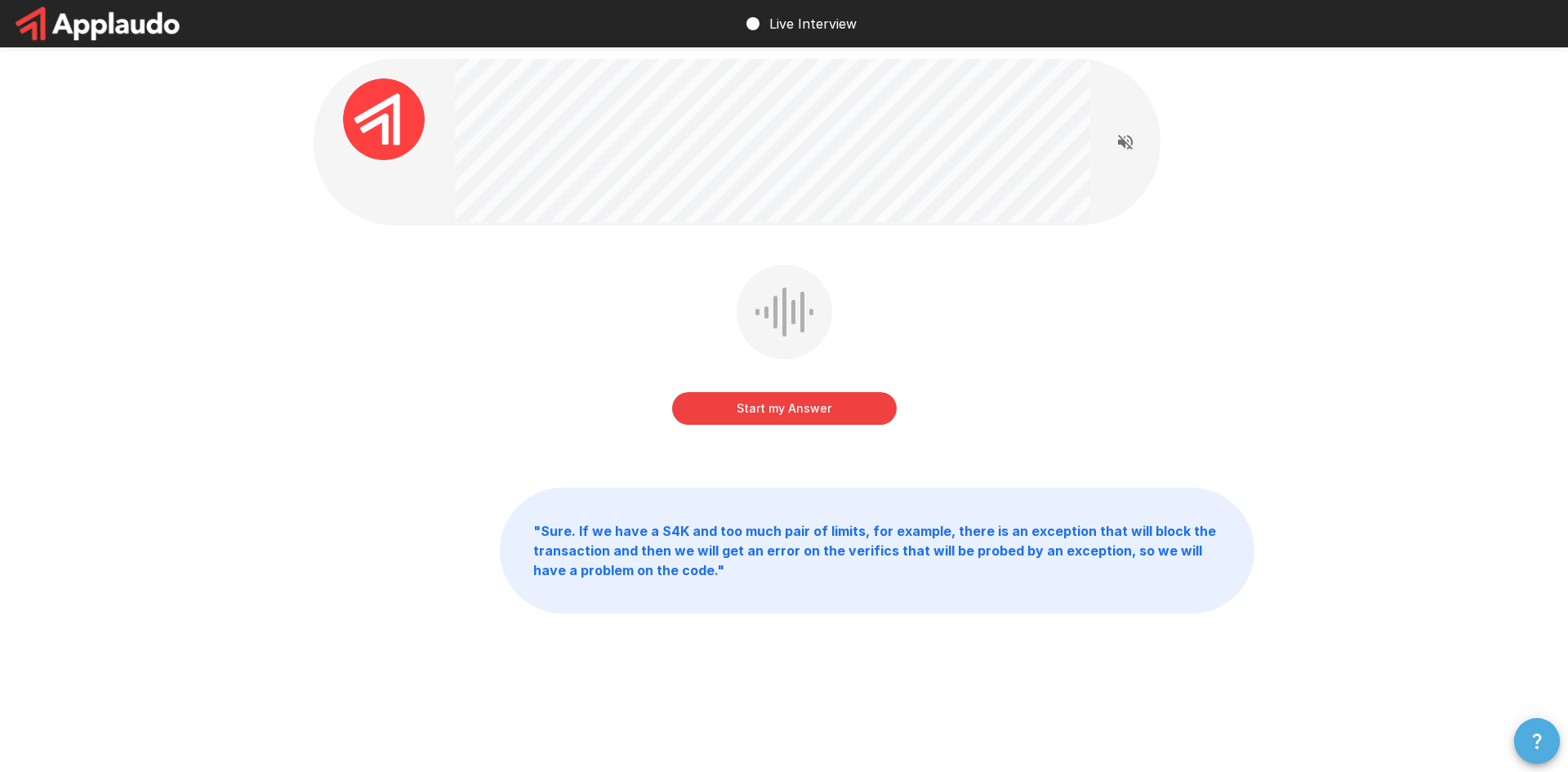
click at [1521, 743] on button "button" at bounding box center [1536, 740] width 46 height 46
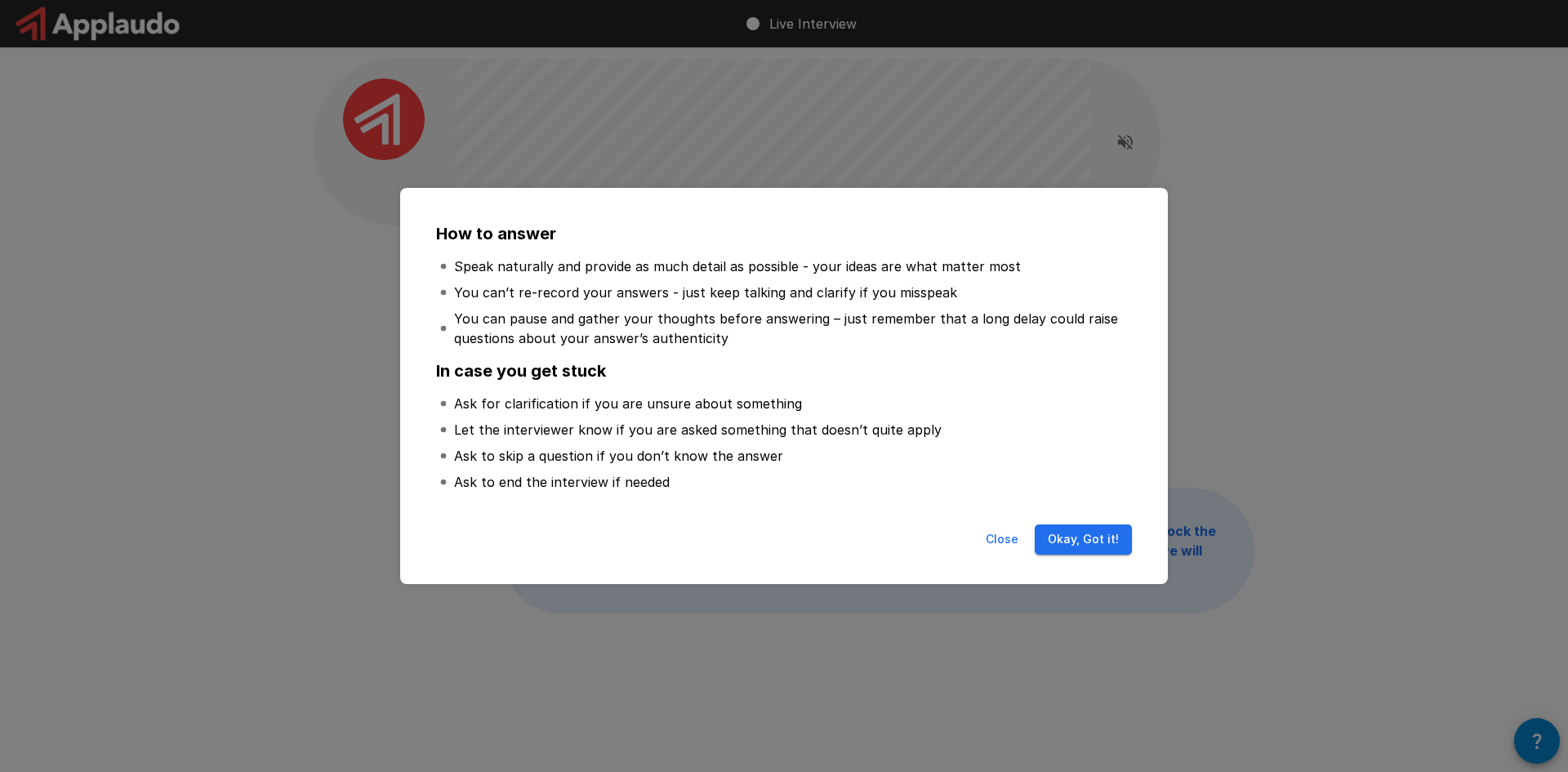
click at [1003, 538] on button "Close" at bounding box center [1002, 539] width 52 height 30
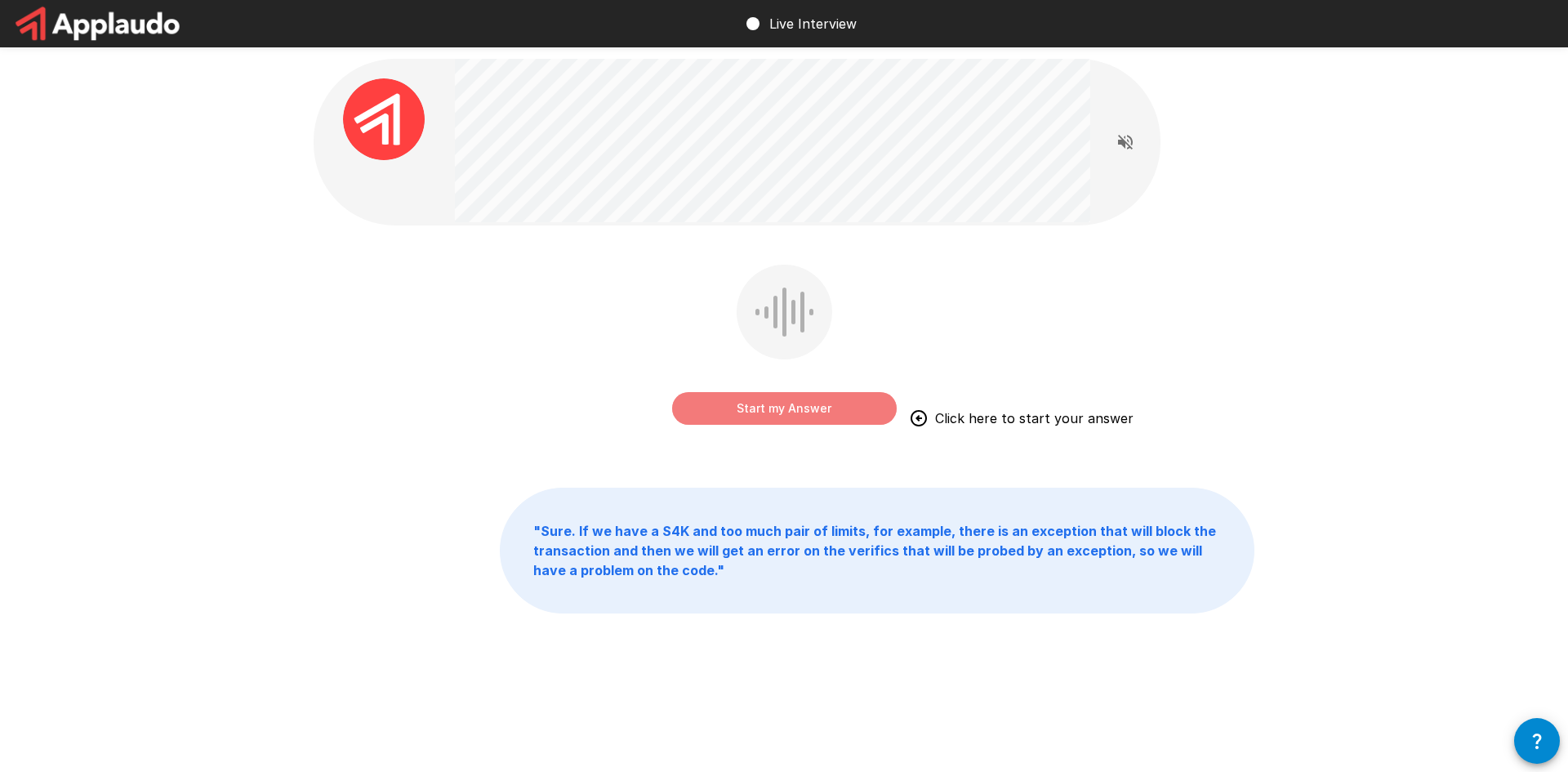
click at [752, 414] on button "Start my Answer" at bounding box center [785, 408] width 225 height 33
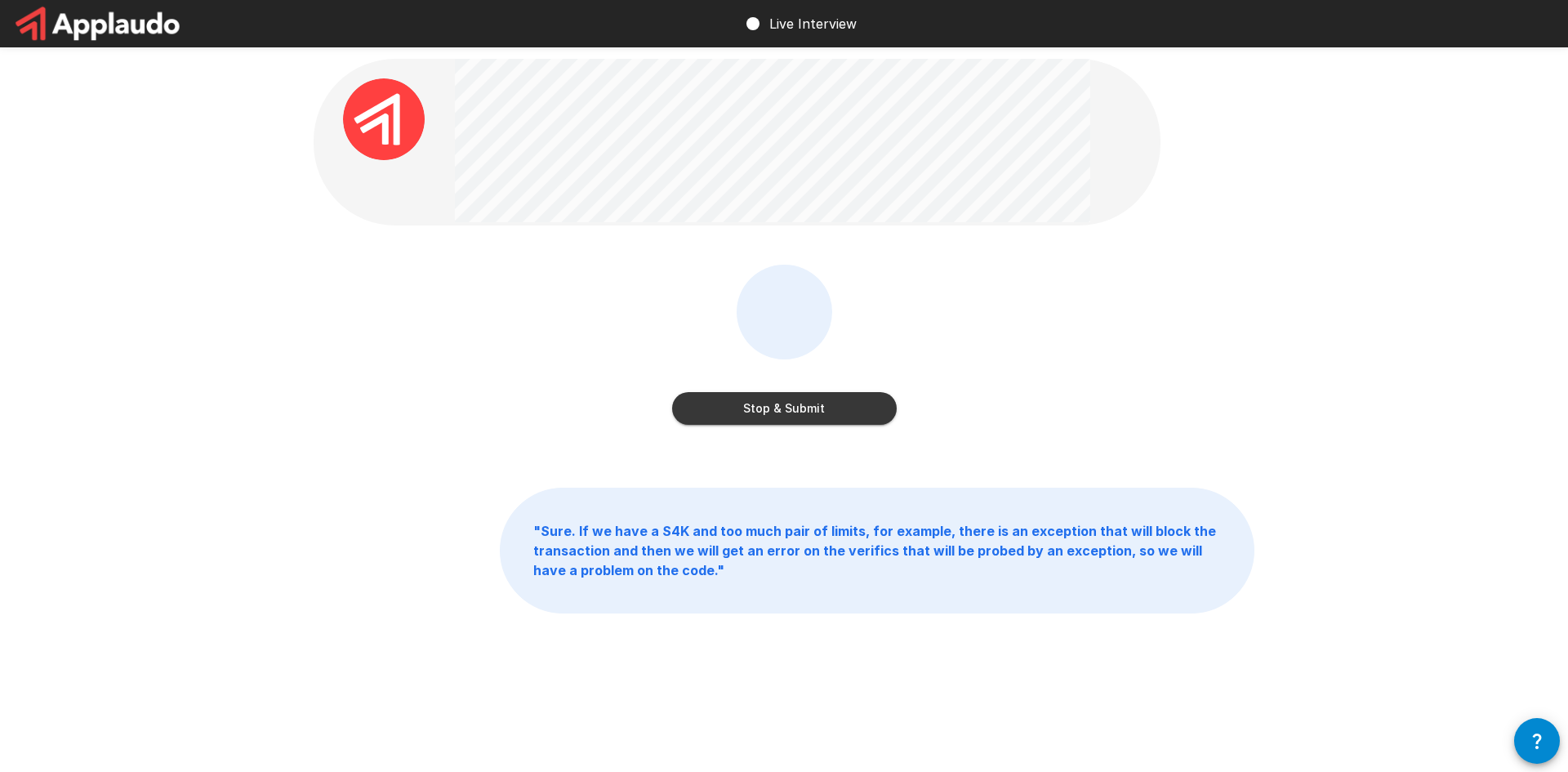
click at [830, 409] on button "Stop & Submit" at bounding box center [785, 408] width 225 height 33
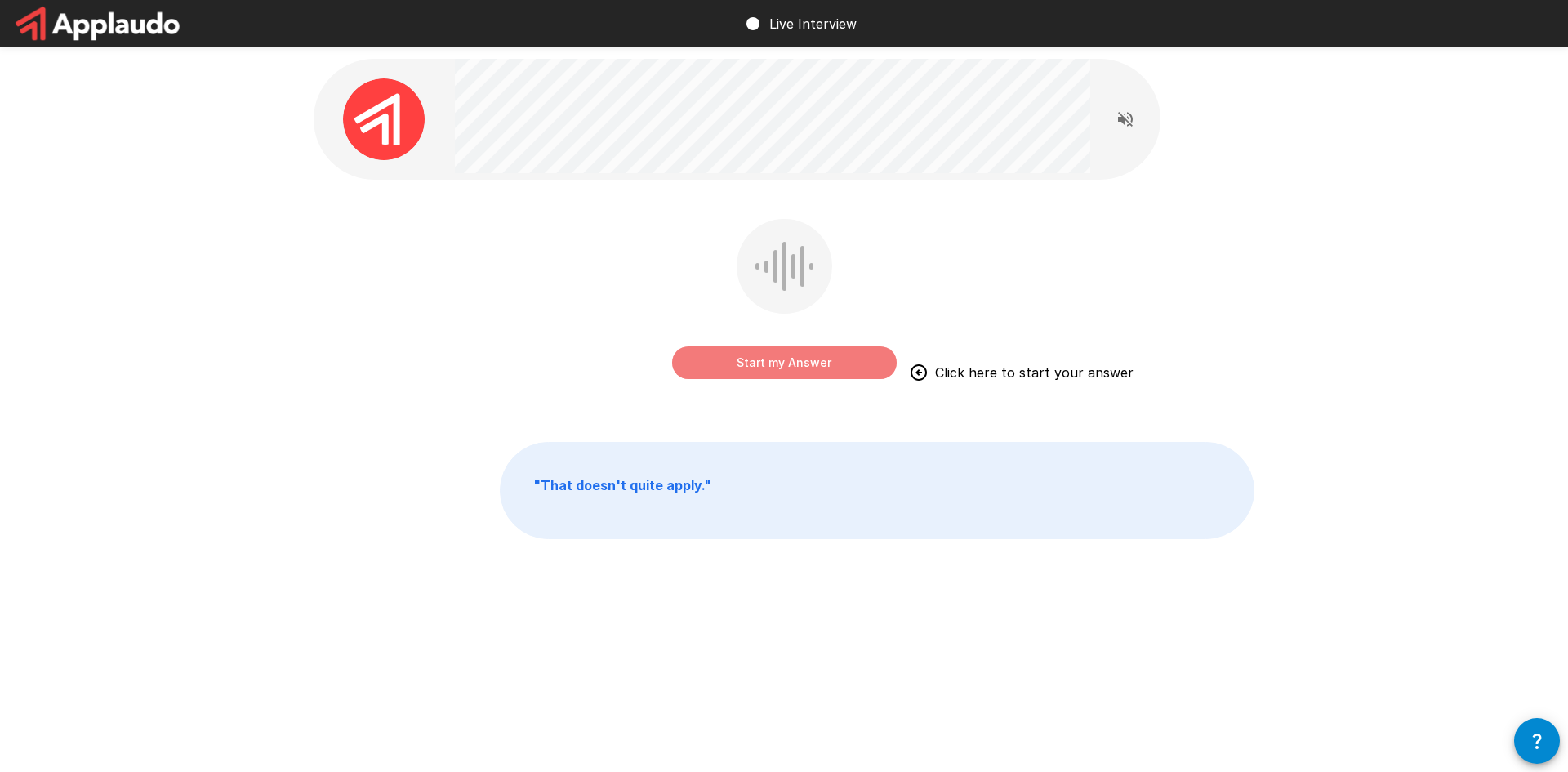
click at [802, 363] on button "Start my Answer" at bounding box center [785, 362] width 225 height 33
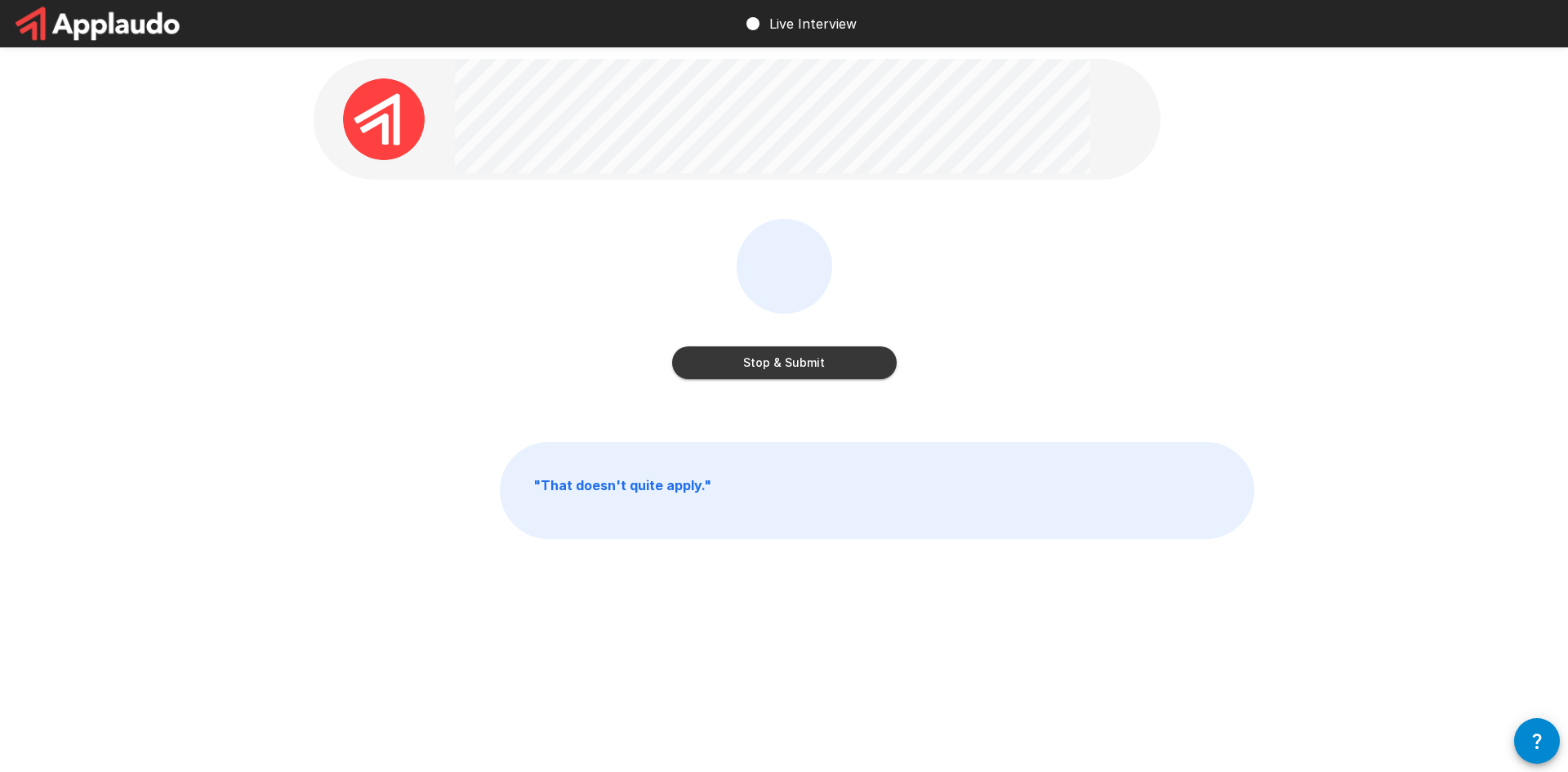
click at [802, 363] on button "Stop & Submit" at bounding box center [785, 362] width 225 height 33
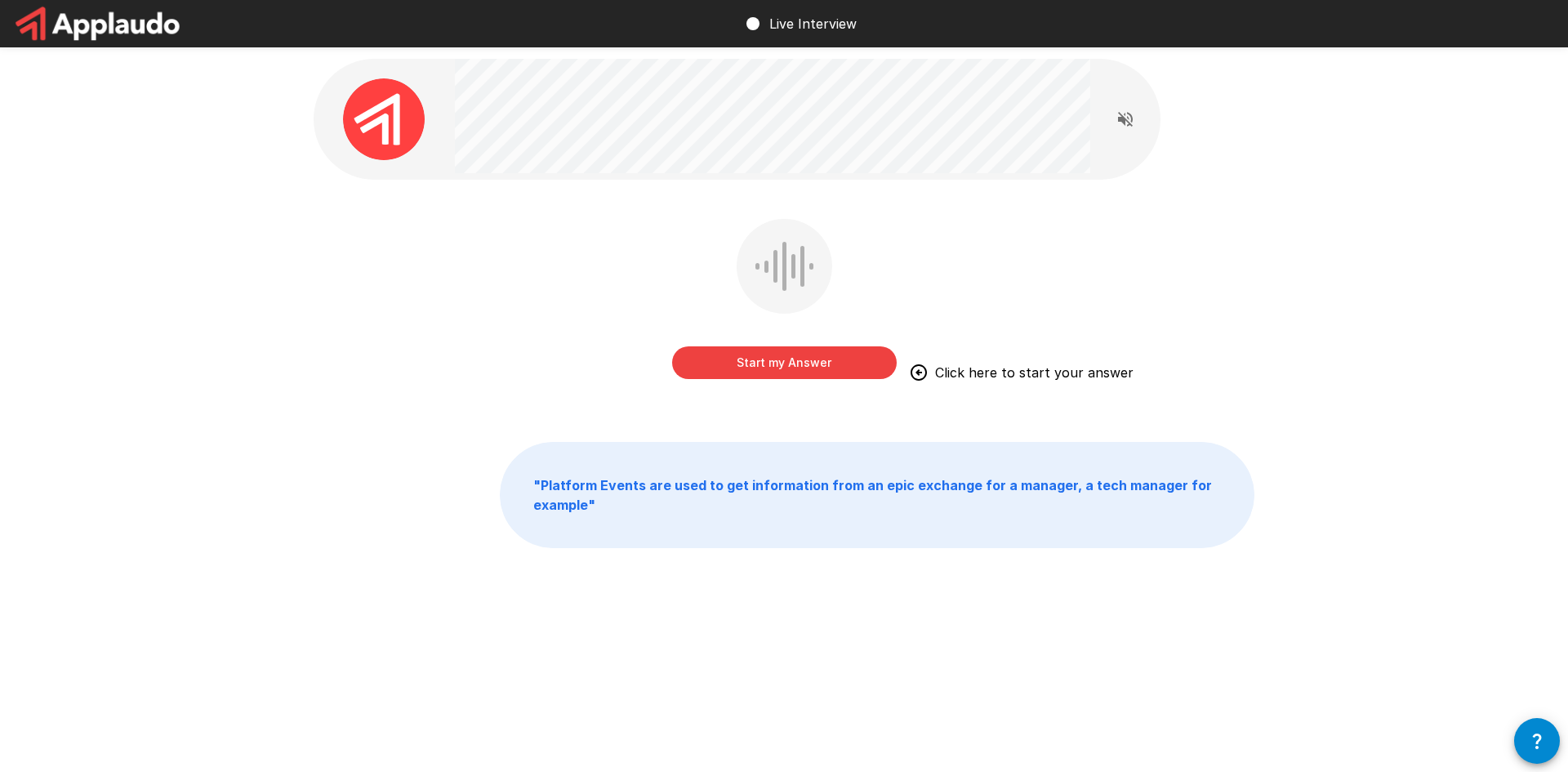
click at [816, 359] on button "Start my Answer" at bounding box center [785, 362] width 225 height 33
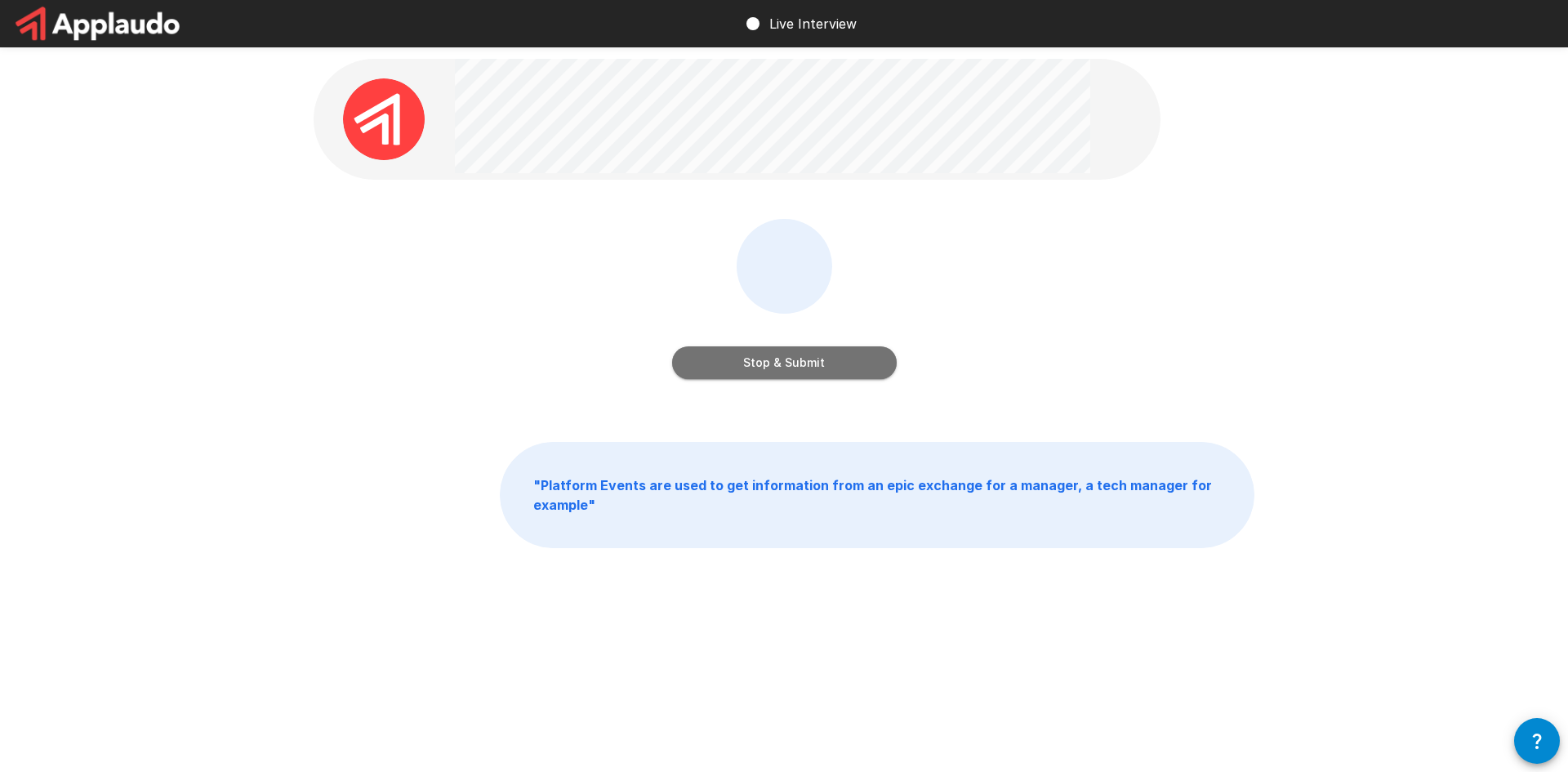
click at [798, 364] on button "Stop & Submit" at bounding box center [785, 362] width 225 height 33
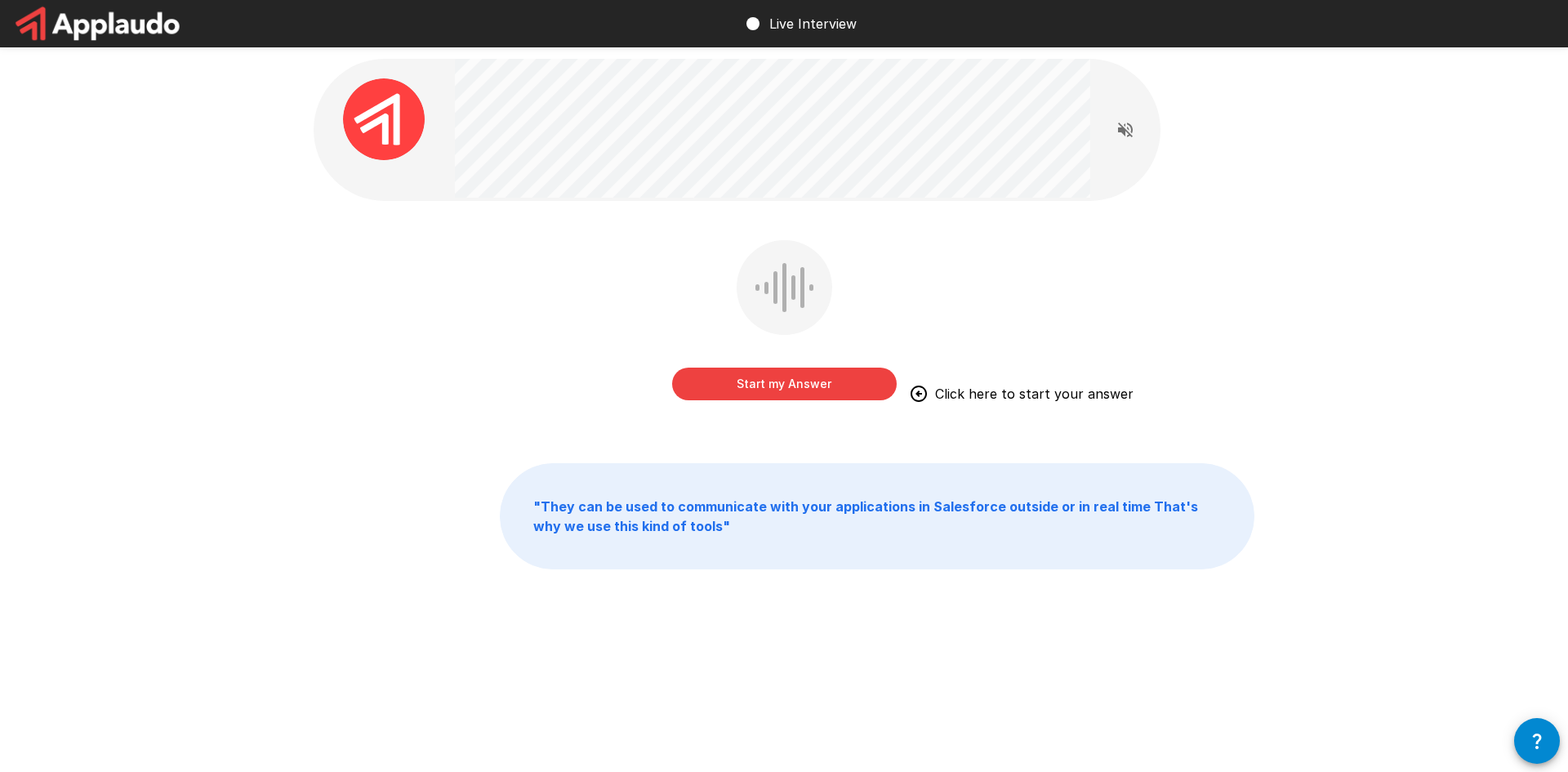
click at [787, 385] on button "Start my Answer" at bounding box center [785, 383] width 225 height 33
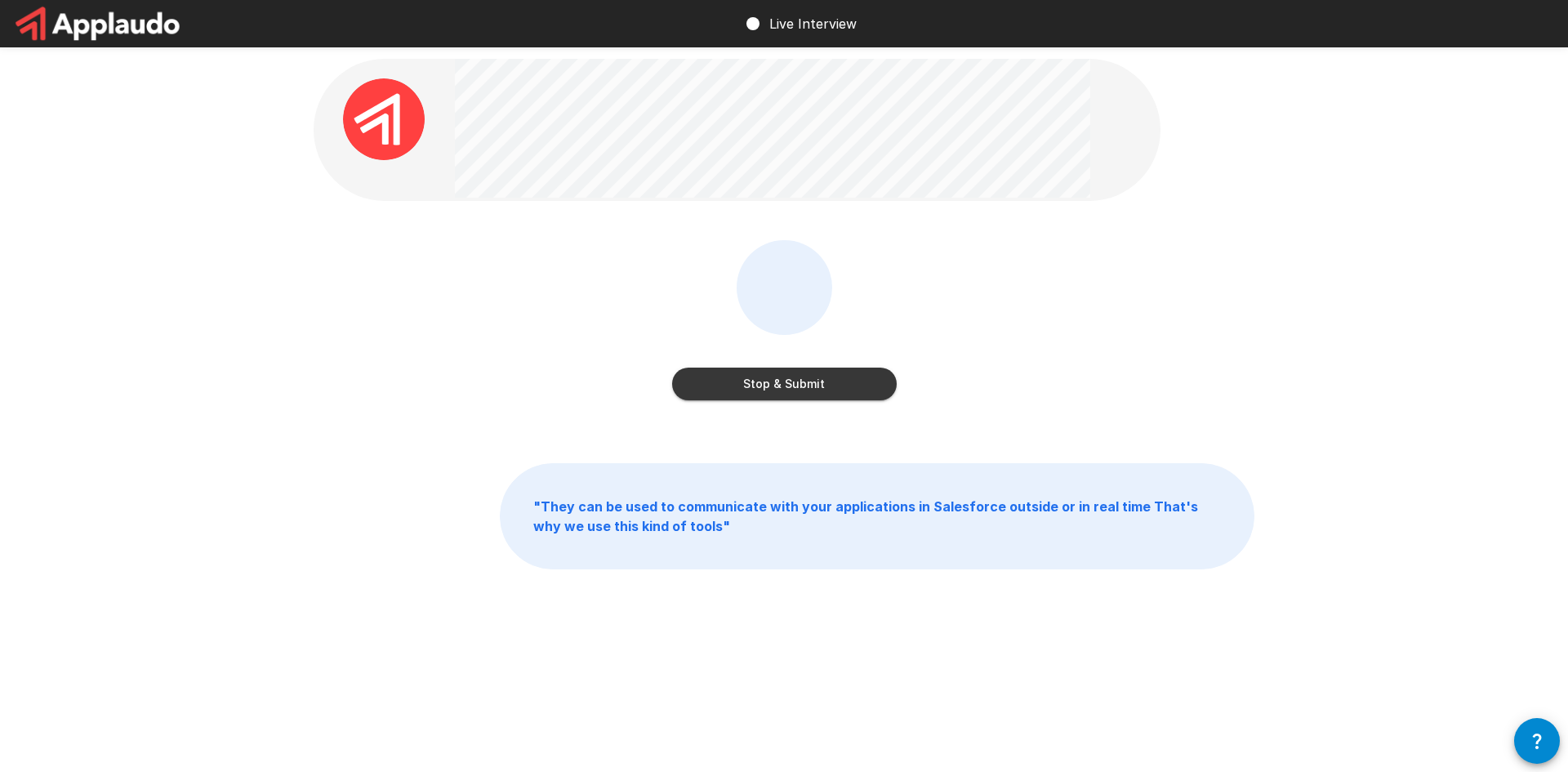
click at [795, 379] on button "Stop & Submit" at bounding box center [785, 383] width 225 height 33
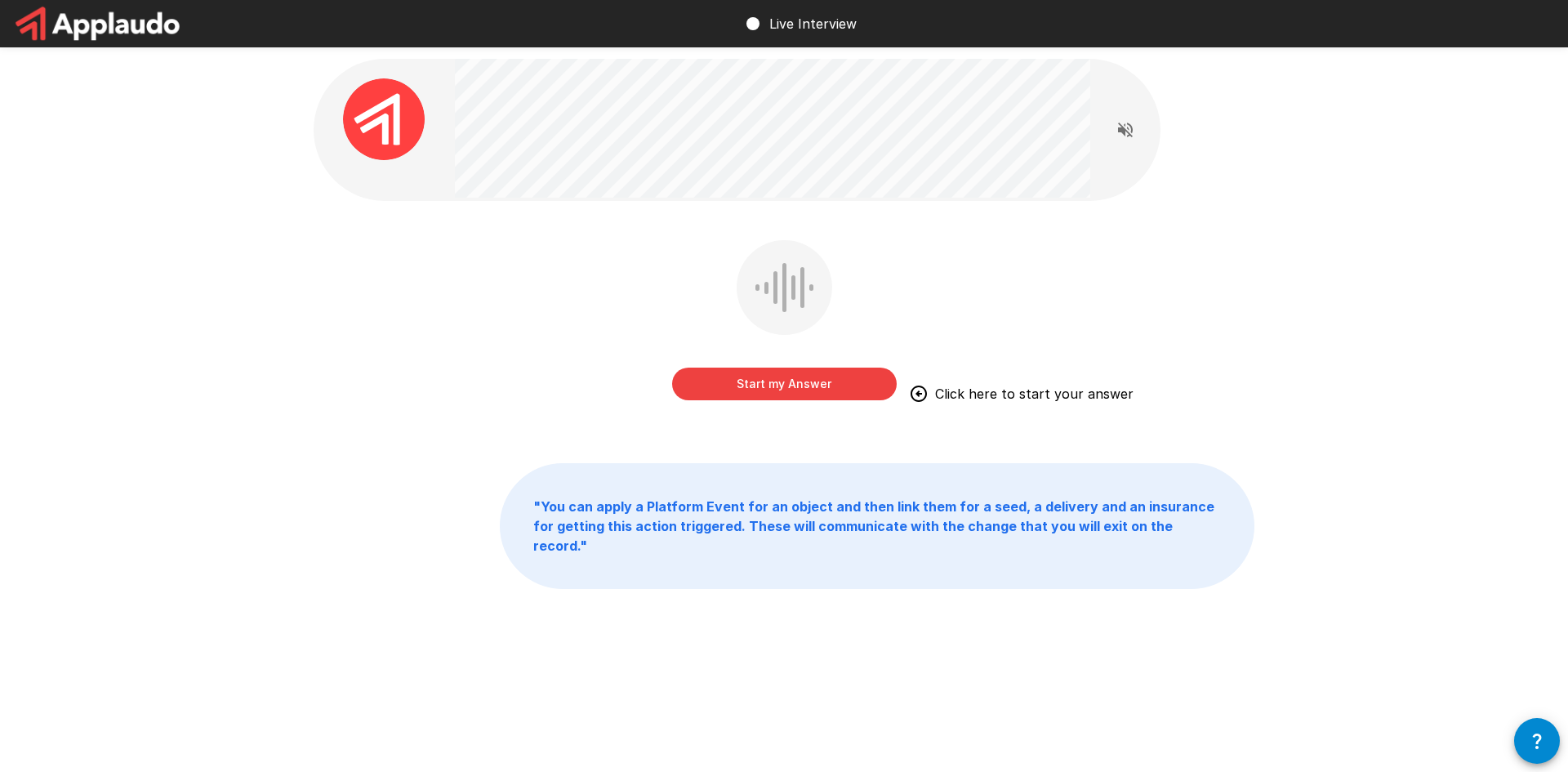
click at [785, 390] on button "Start my Answer" at bounding box center [785, 383] width 225 height 33
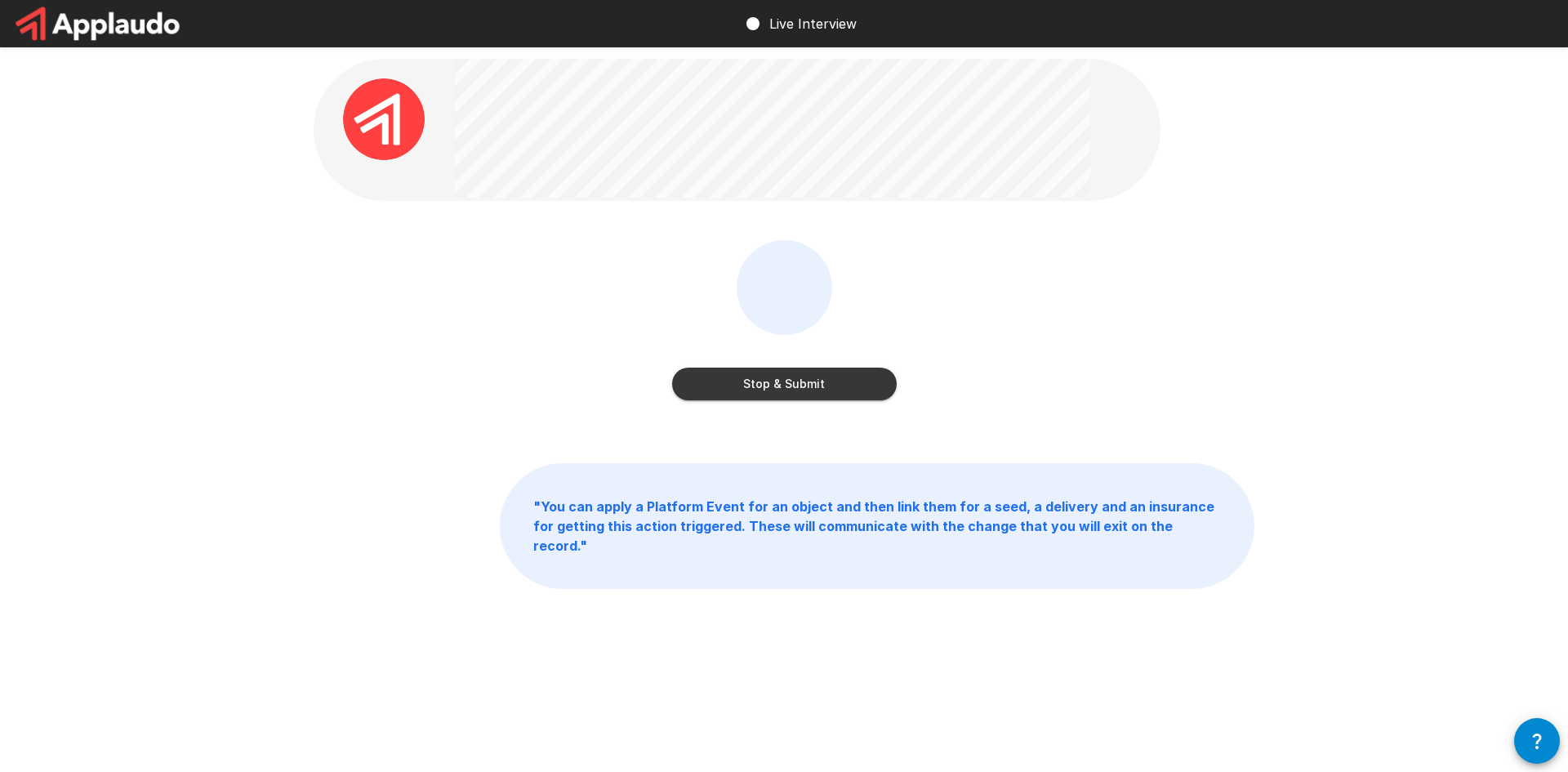
click at [795, 390] on button "Stop & Submit" at bounding box center [785, 383] width 225 height 33
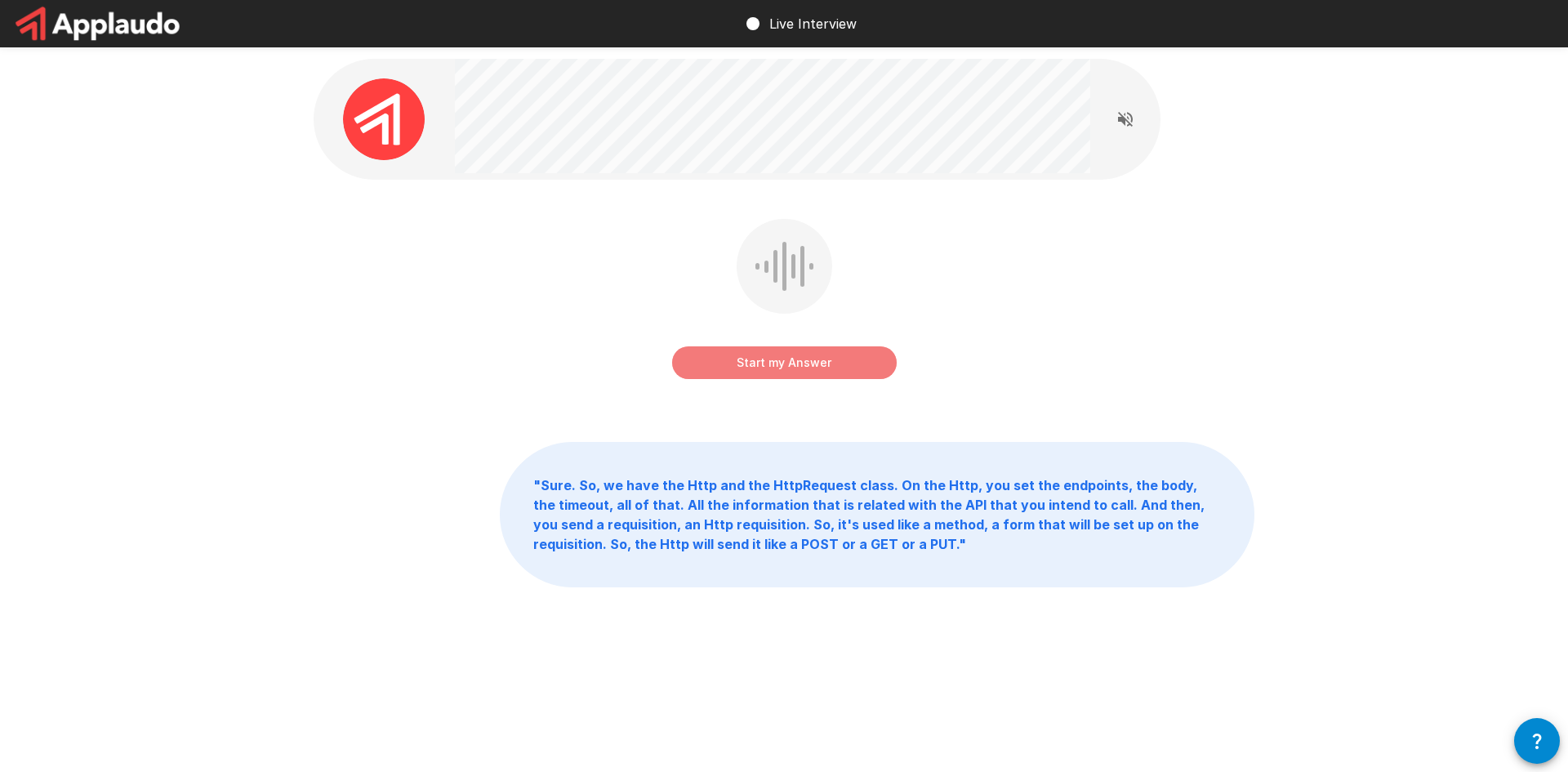
click at [757, 357] on button "Start my Answer" at bounding box center [785, 362] width 225 height 33
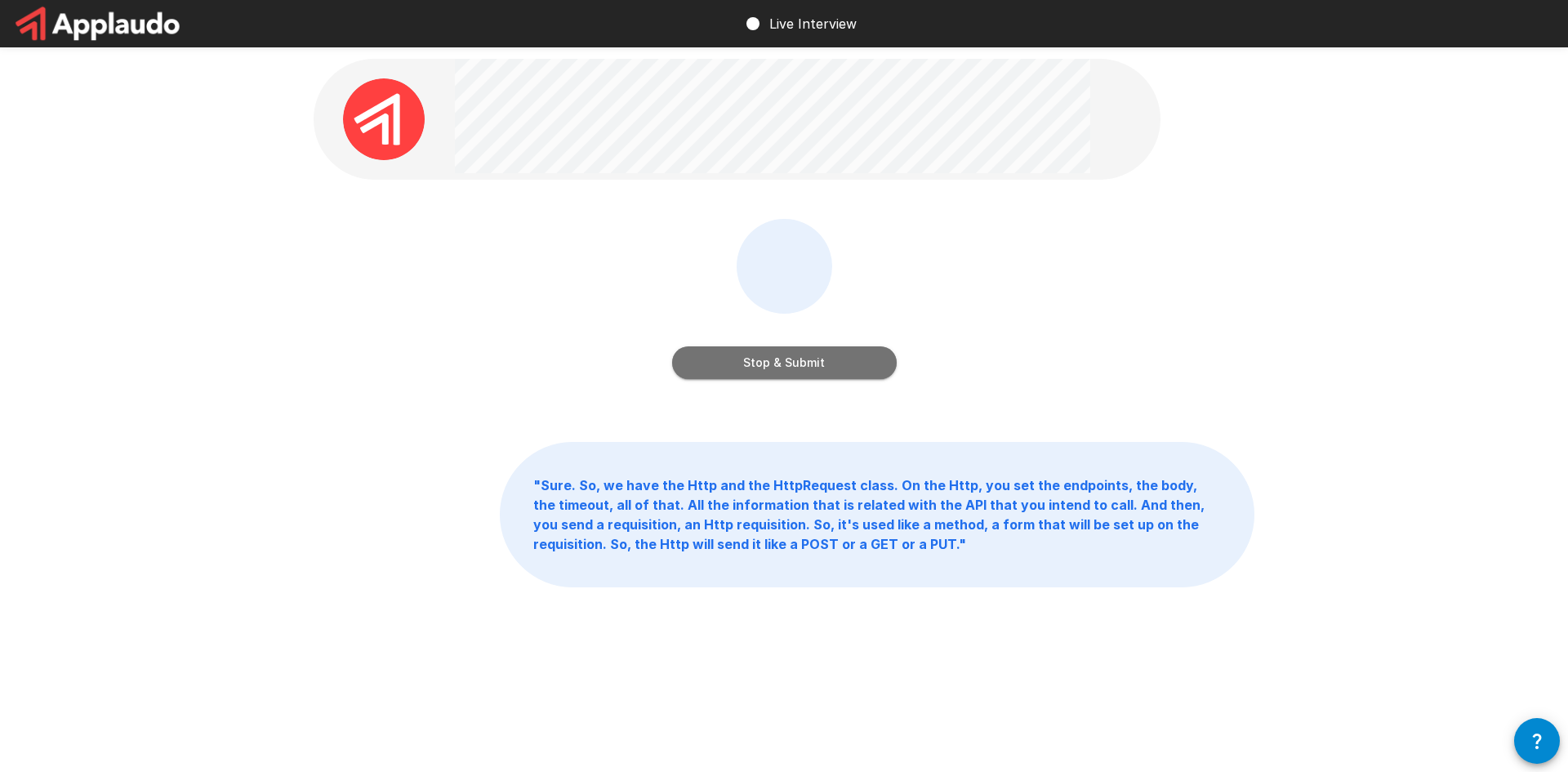
click at [808, 363] on button "Stop & Submit" at bounding box center [785, 362] width 225 height 33
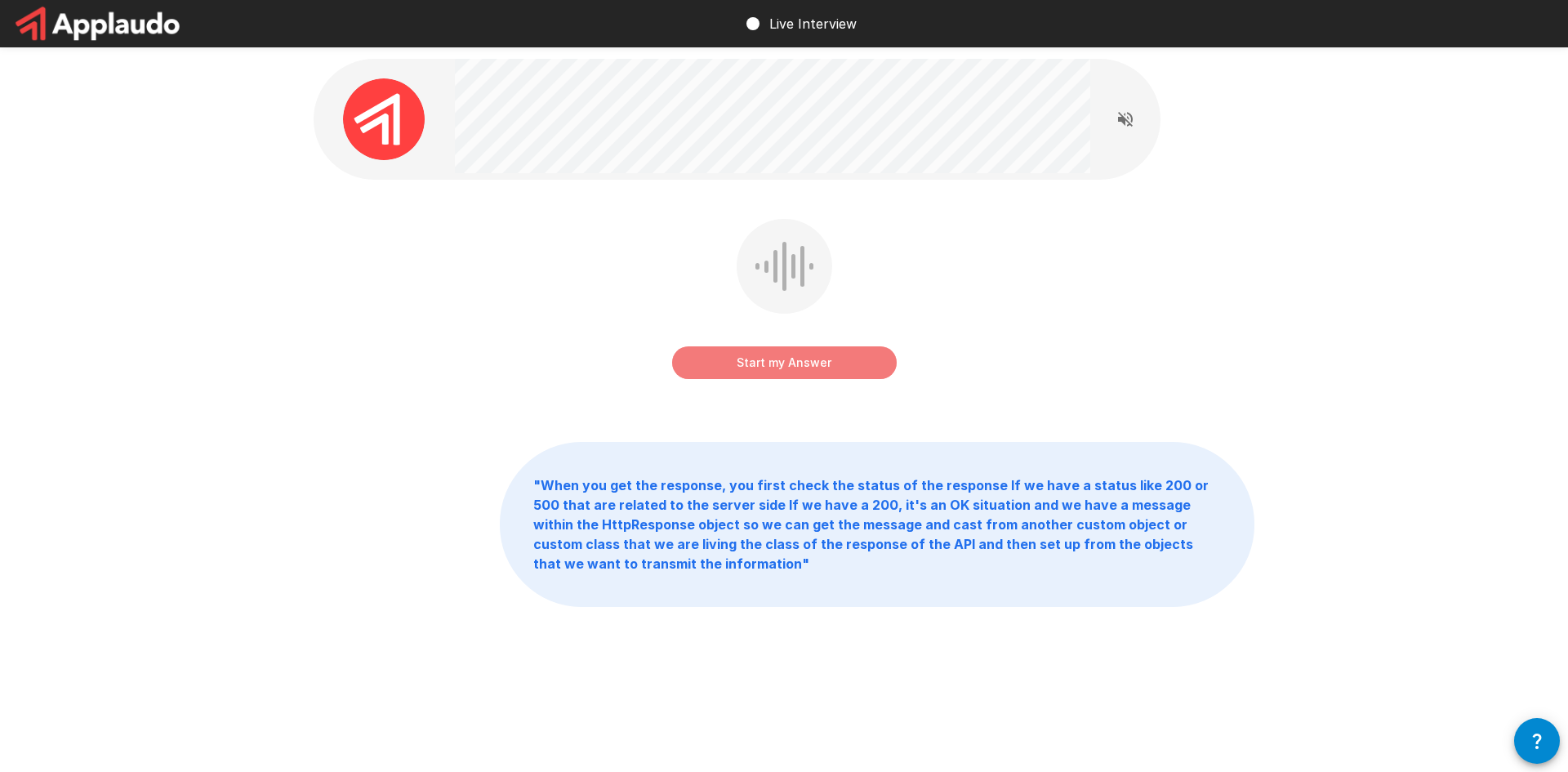
click at [865, 366] on button "Start my Answer" at bounding box center [785, 362] width 225 height 33
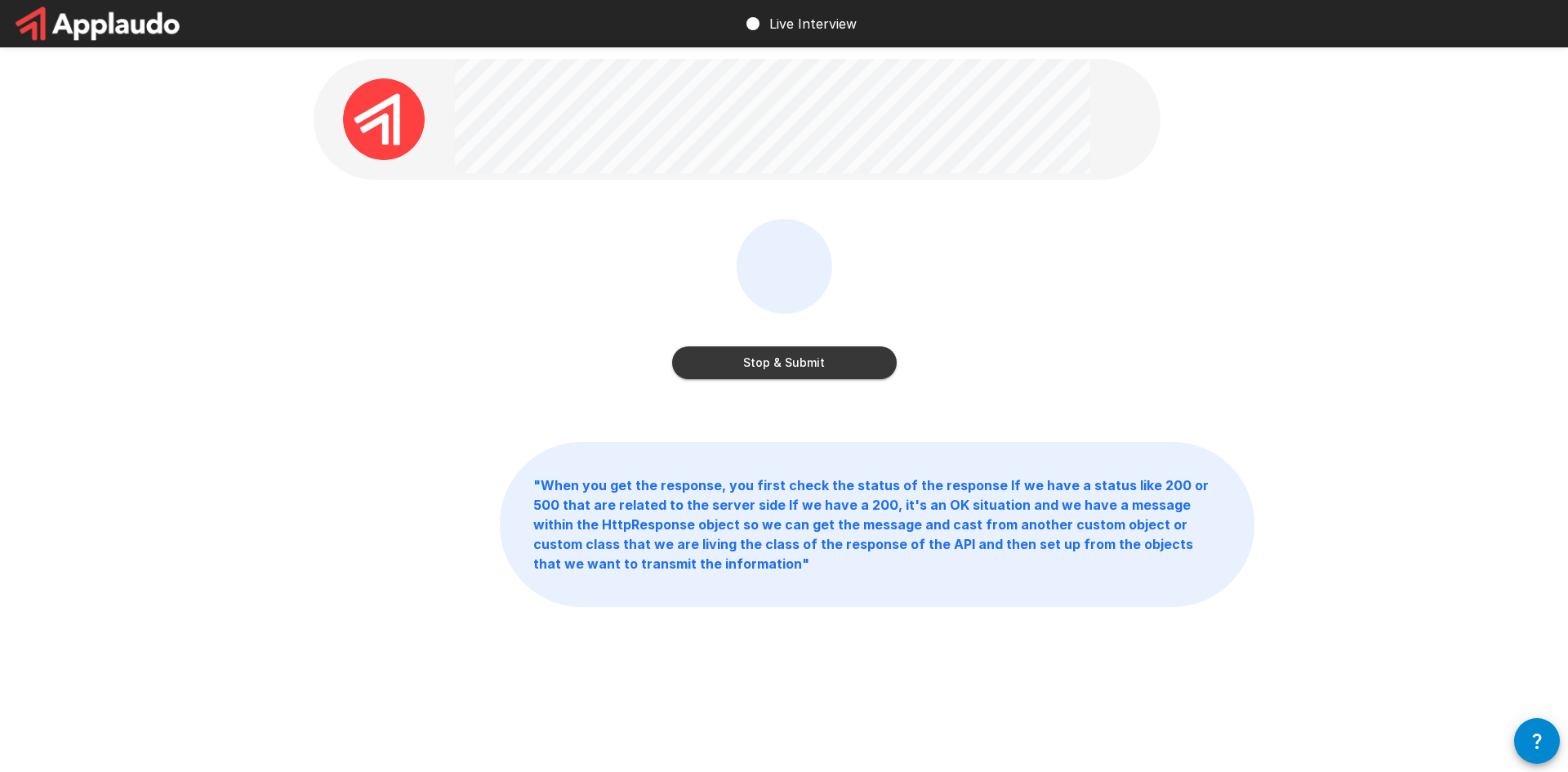
click at [829, 359] on button "Stop & Submit" at bounding box center [785, 362] width 225 height 33
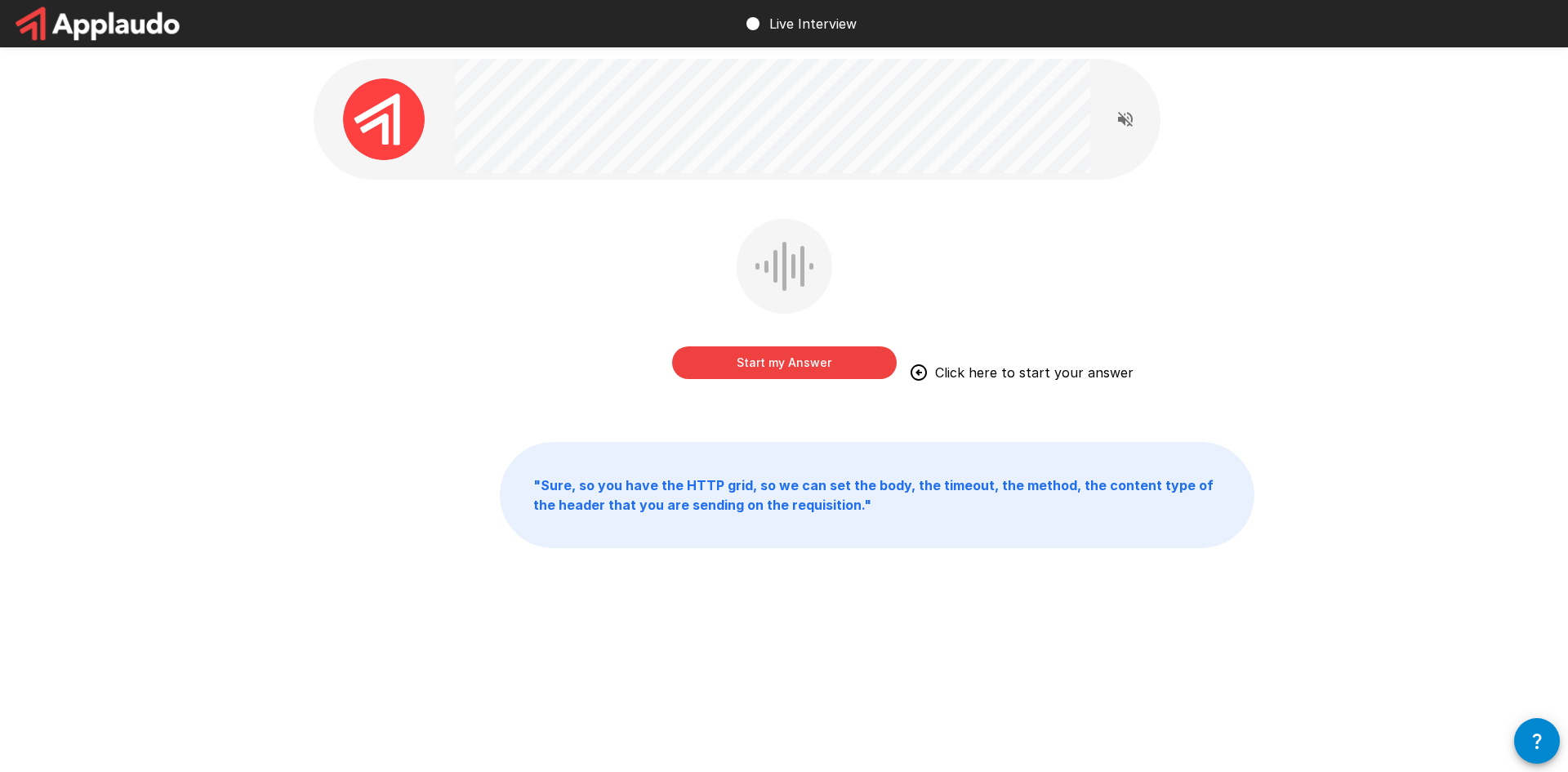
click at [775, 372] on button "Start my Answer" at bounding box center [785, 362] width 225 height 33
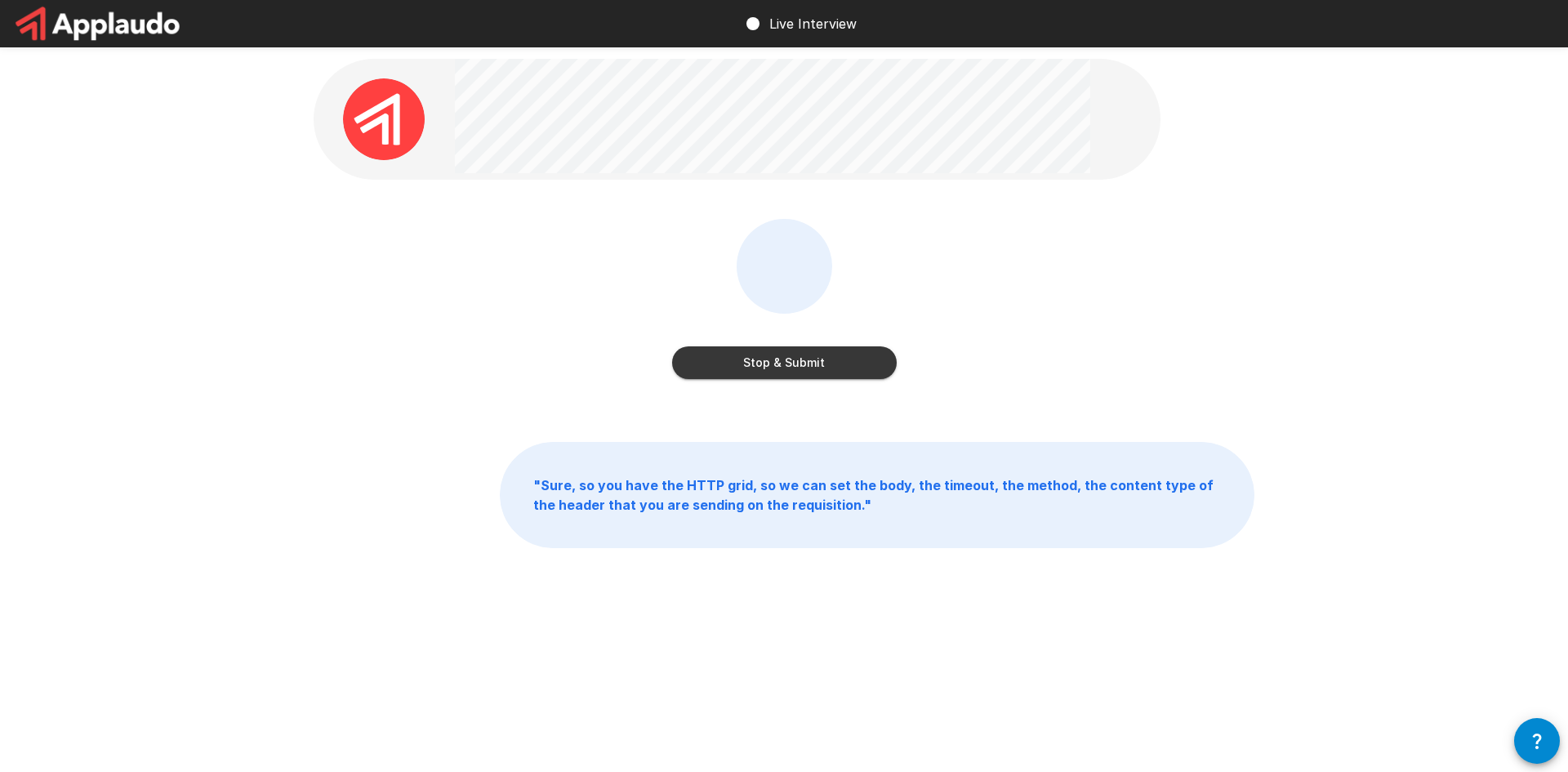
click at [787, 375] on button "Stop & Submit" at bounding box center [785, 362] width 225 height 33
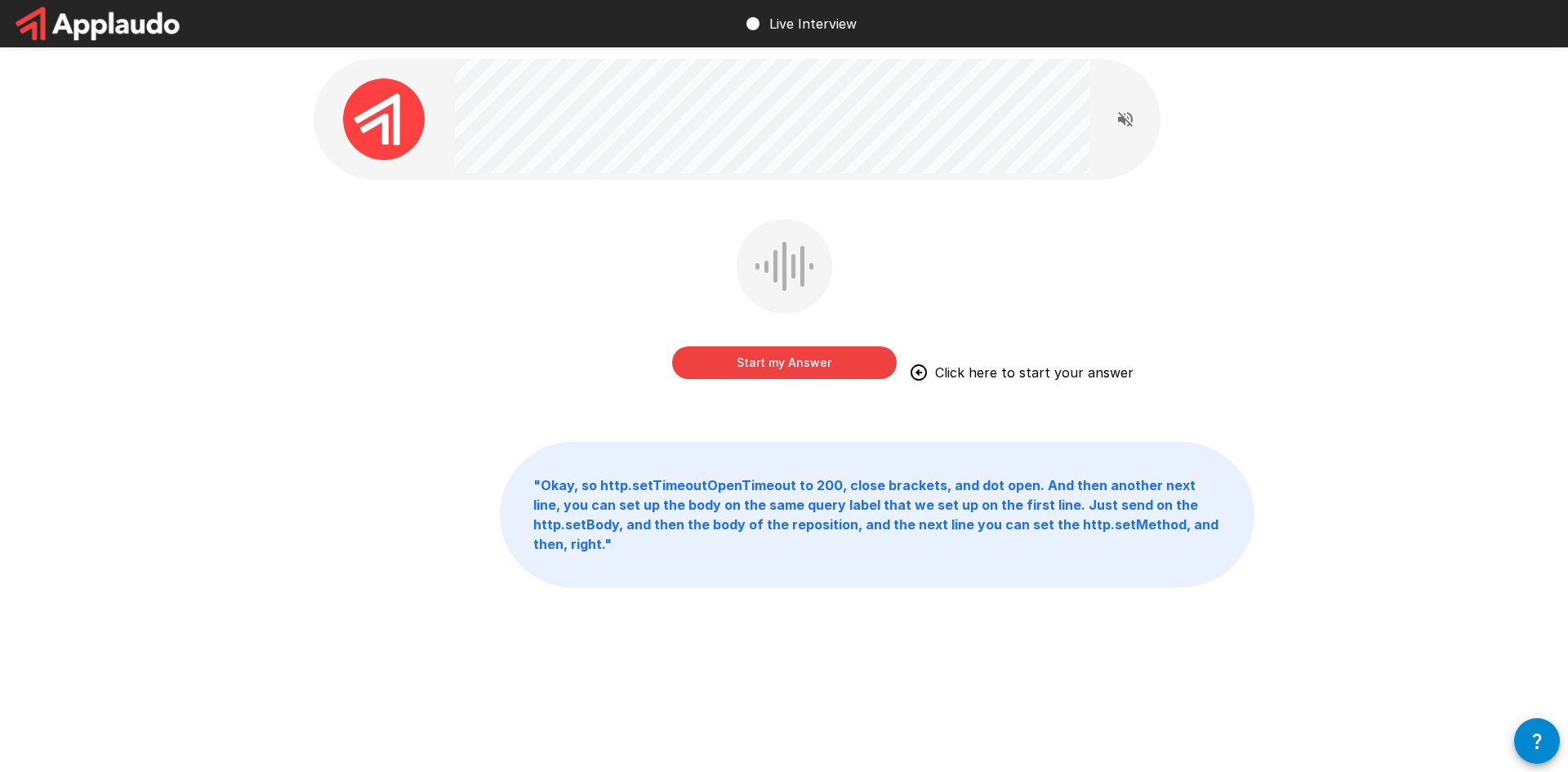
click at [790, 353] on button "Start my Answer" at bounding box center [785, 362] width 225 height 33
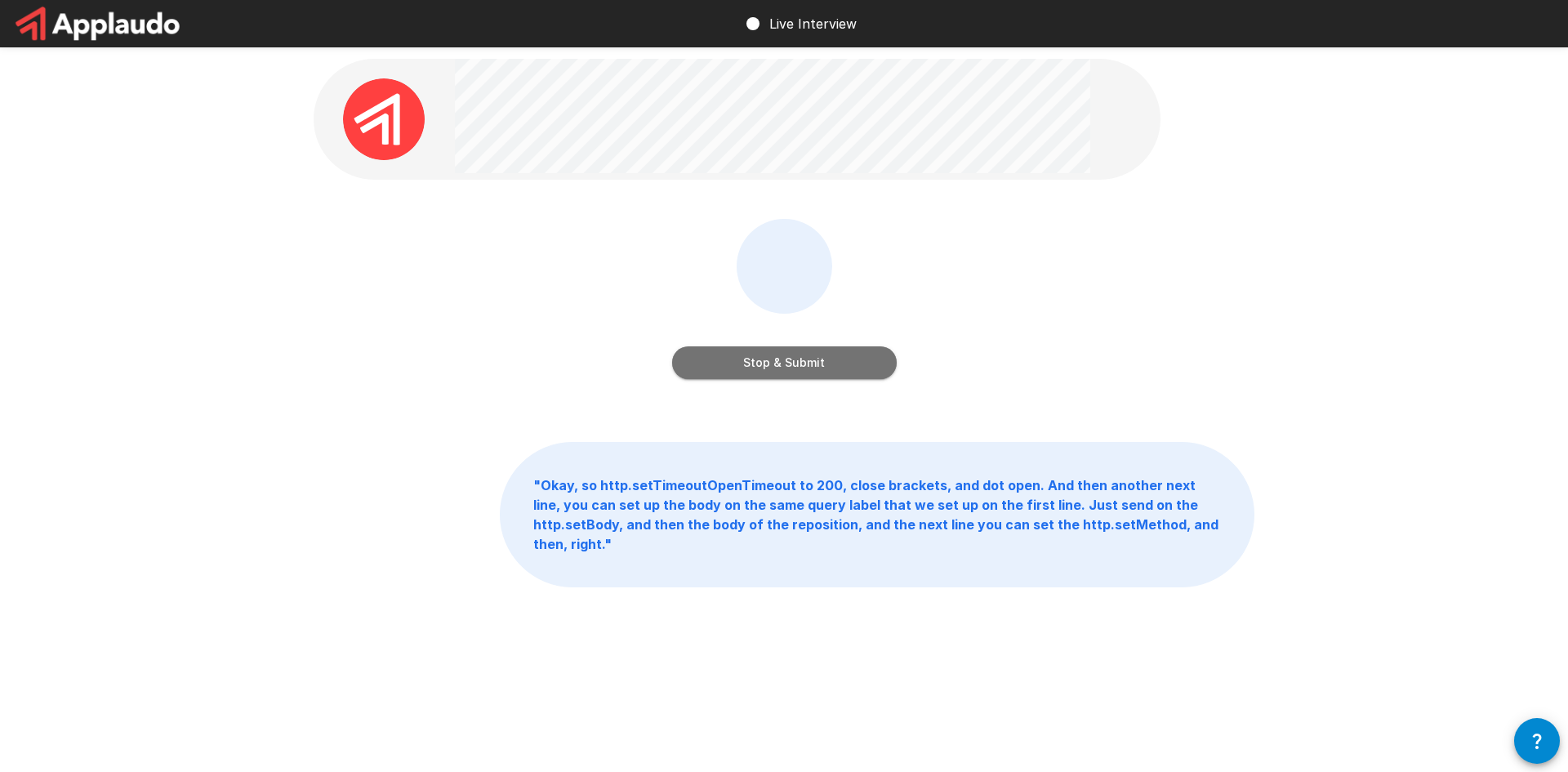
click at [795, 359] on button "Stop & Submit" at bounding box center [785, 362] width 225 height 33
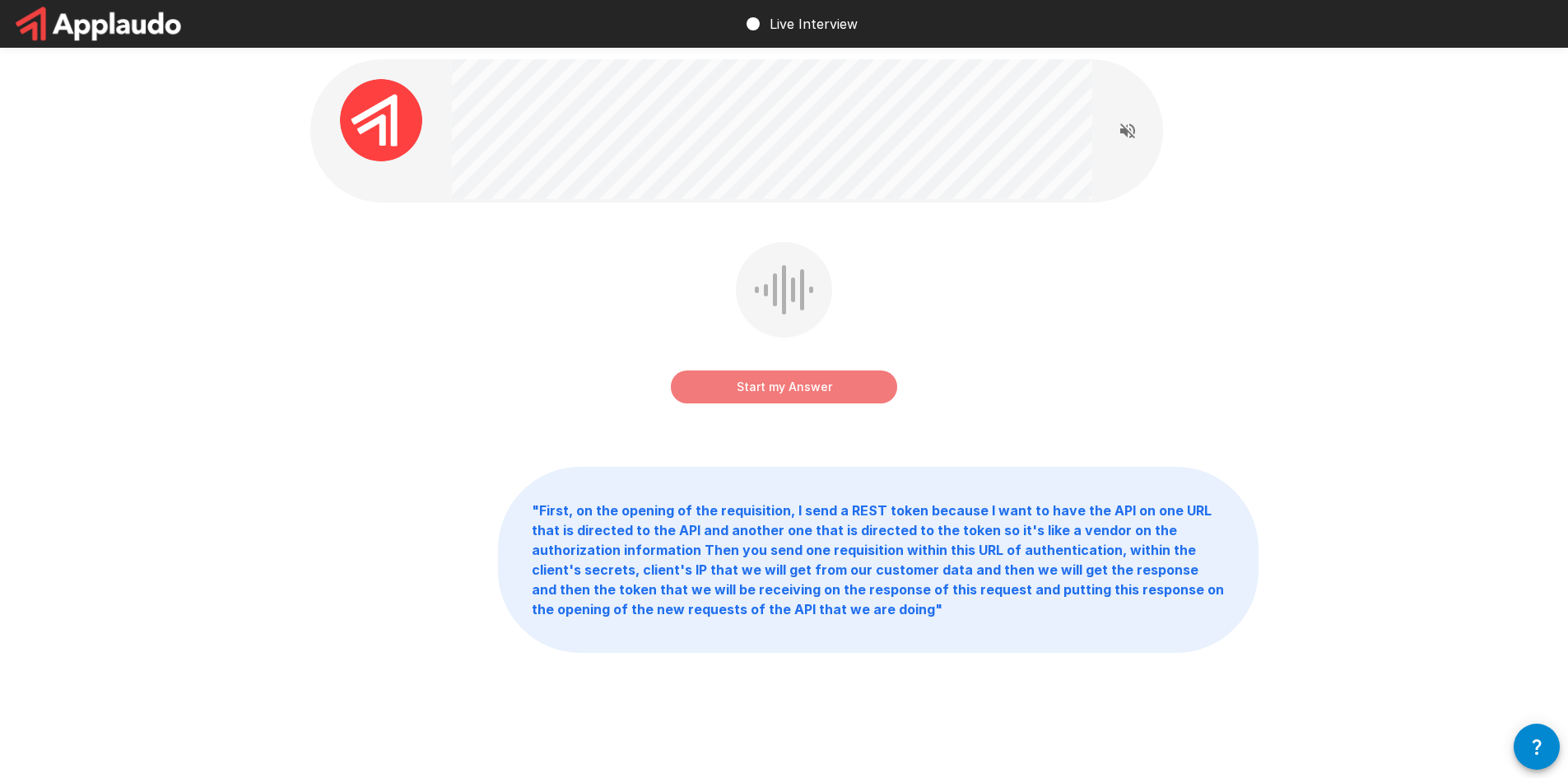
click at [822, 382] on button "Start my Answer" at bounding box center [784, 386] width 227 height 33
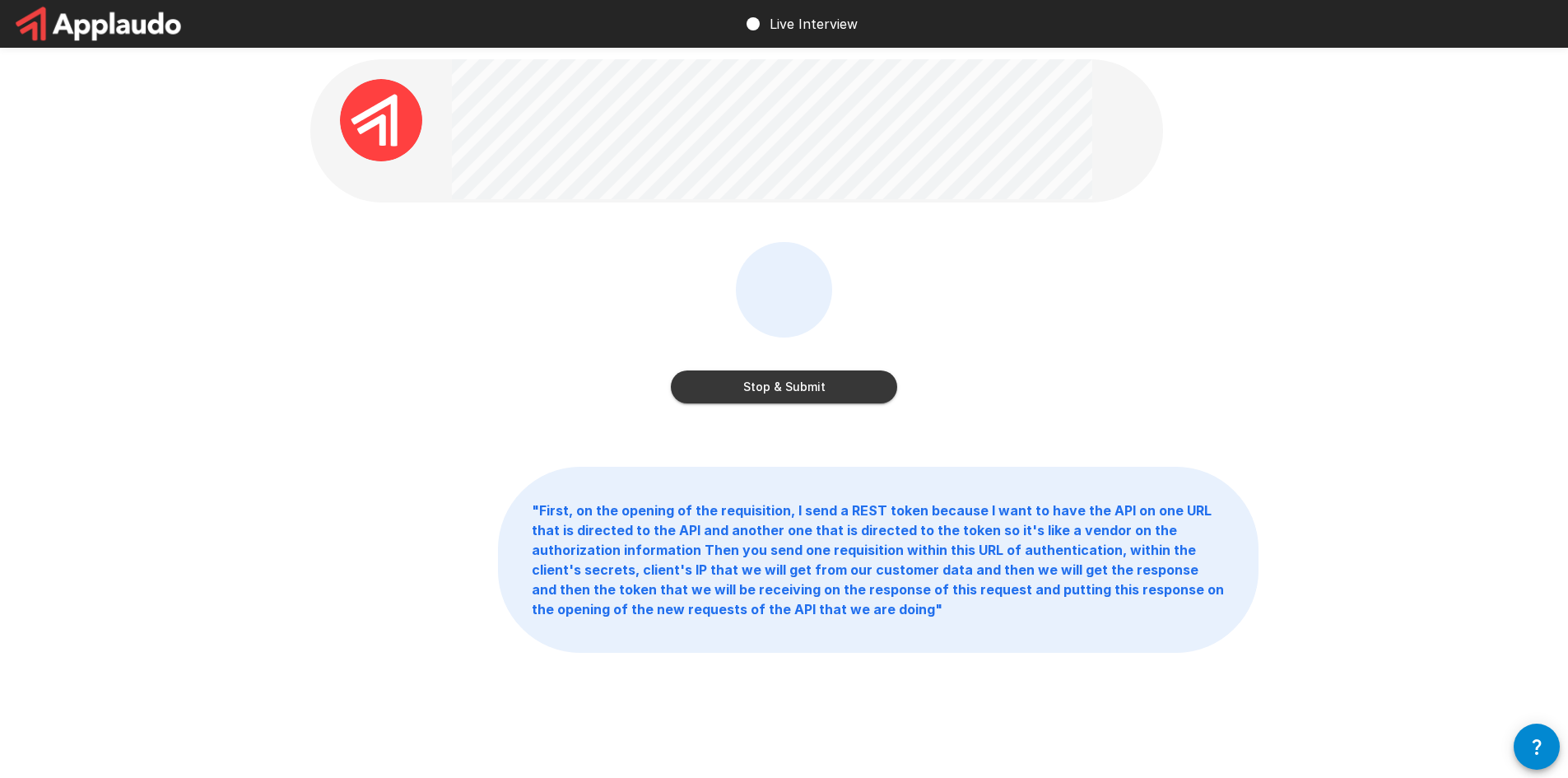
click at [808, 397] on button "Stop & Submit" at bounding box center [784, 386] width 227 height 33
